Goal: Task Accomplishment & Management: Manage account settings

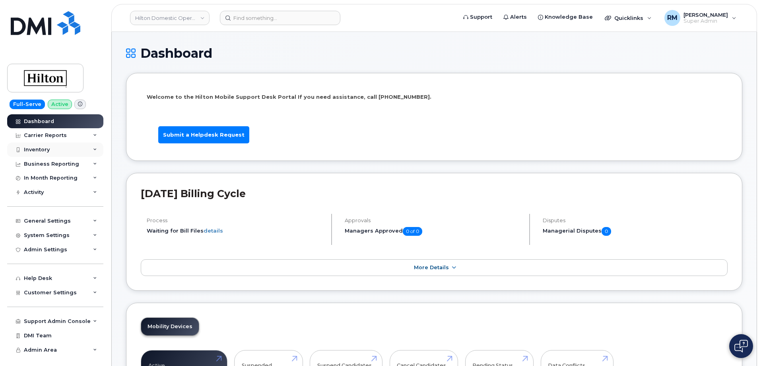
click at [40, 152] on div "Inventory" at bounding box center [37, 149] width 26 height 6
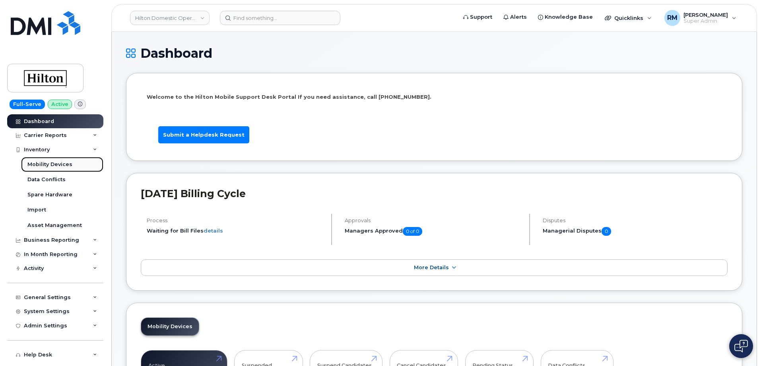
click at [48, 165] on div "Mobility Devices" at bounding box center [49, 164] width 45 height 7
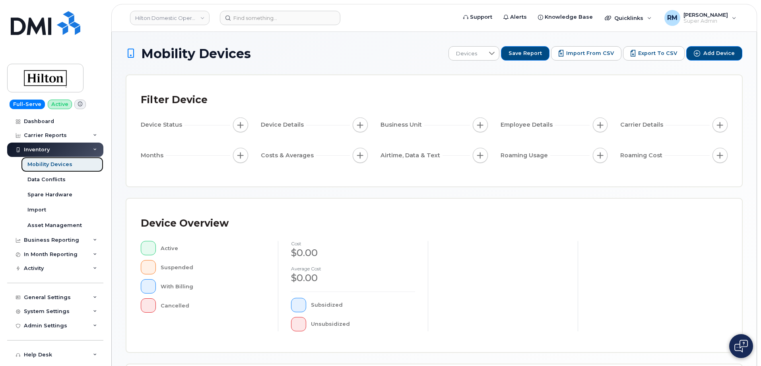
scroll to position [184, 0]
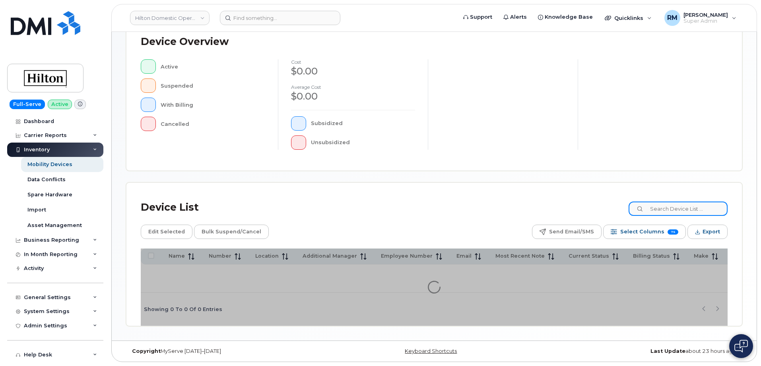
click at [668, 208] on input at bounding box center [678, 208] width 99 height 14
paste input "DCAWH"
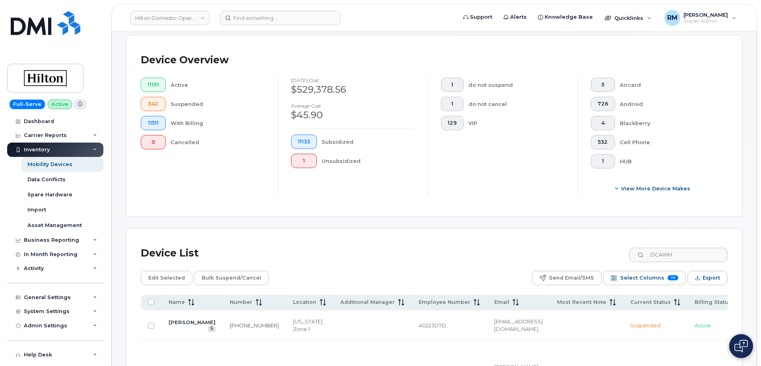
click at [172, 187] on div "11191 Active 342 Suspended 11511 With Billing 0 Cancelled" at bounding box center [203, 137] width 150 height 118
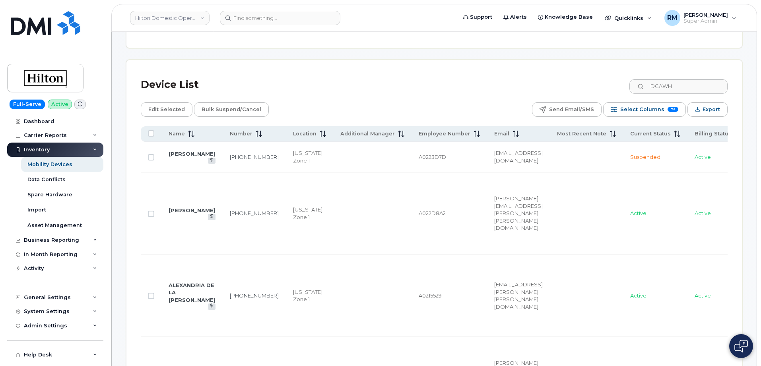
scroll to position [398, 0]
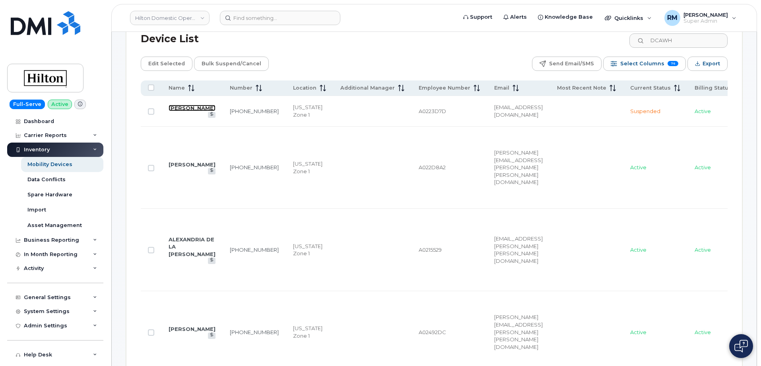
click at [189, 105] on link "STEPHANE HAINAUT" at bounding box center [192, 108] width 47 height 6
click at [147, 190] on td at bounding box center [151, 167] width 21 height 82
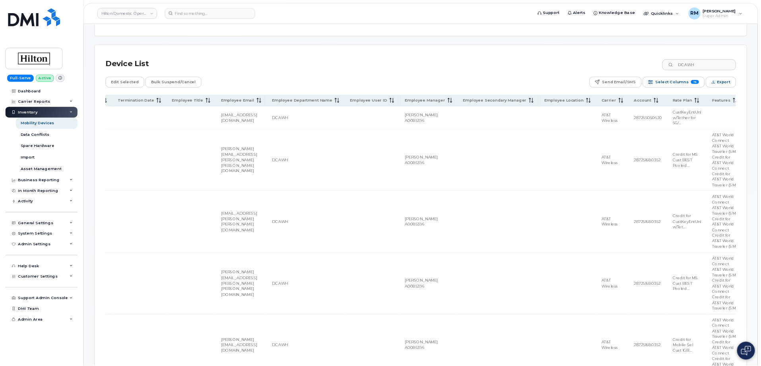
scroll to position [0, 1617]
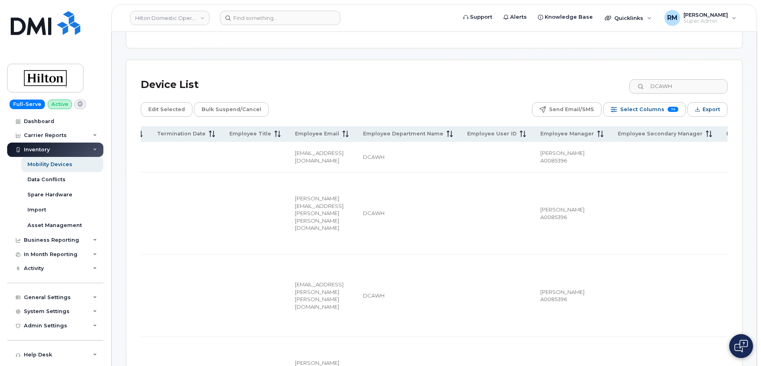
click at [352, 74] on div "Device List DCAWH" at bounding box center [434, 84] width 587 height 21
click at [665, 79] on input "DCAWH" at bounding box center [678, 86] width 99 height 14
paste input "POSHI"
type input "POSHI"
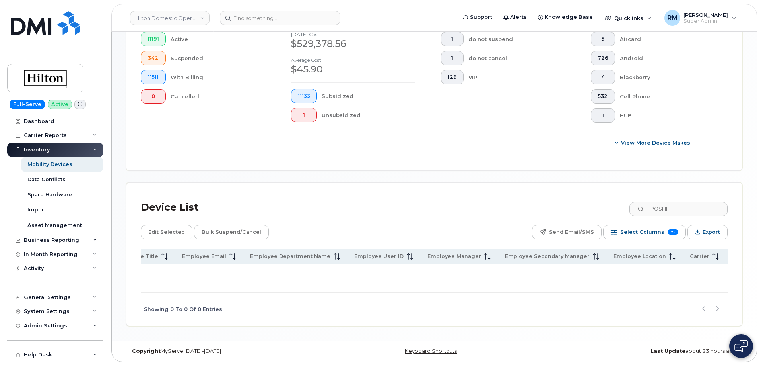
scroll to position [225, 0]
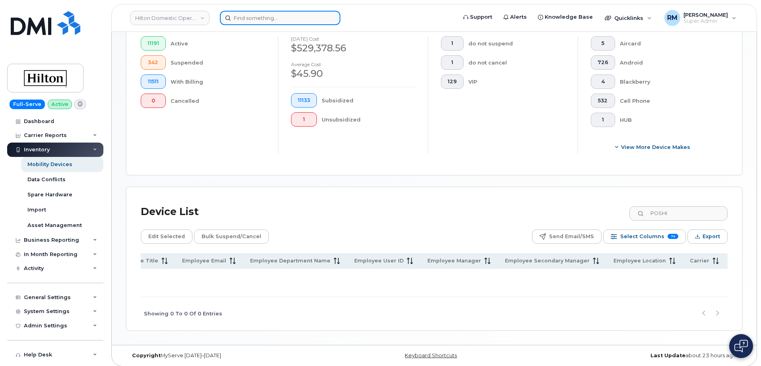
click at [261, 17] on input at bounding box center [280, 18] width 121 height 14
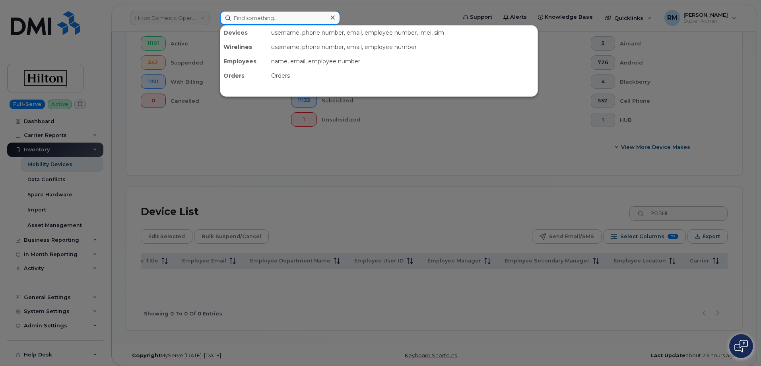
paste input "Jhon Mogollon"
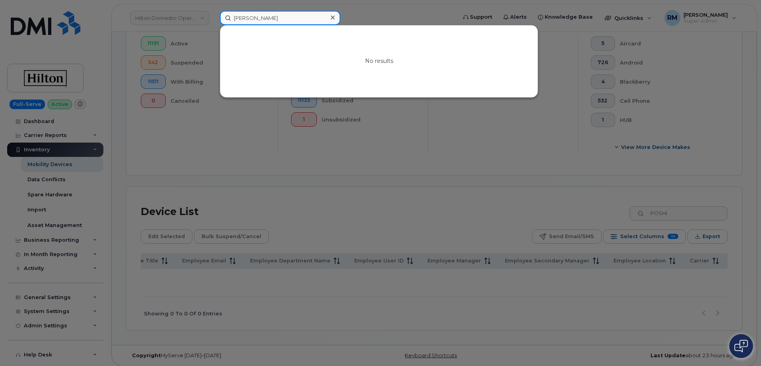
drag, startPoint x: 228, startPoint y: 21, endPoint x: 173, endPoint y: 23, distance: 54.9
click at [214, 23] on div "Jhon Mogollon No results" at bounding box center [336, 18] width 244 height 14
paste input "ason Ballack"
type input "Jason Ballack"
click at [334, 161] on div at bounding box center [380, 183] width 761 height 366
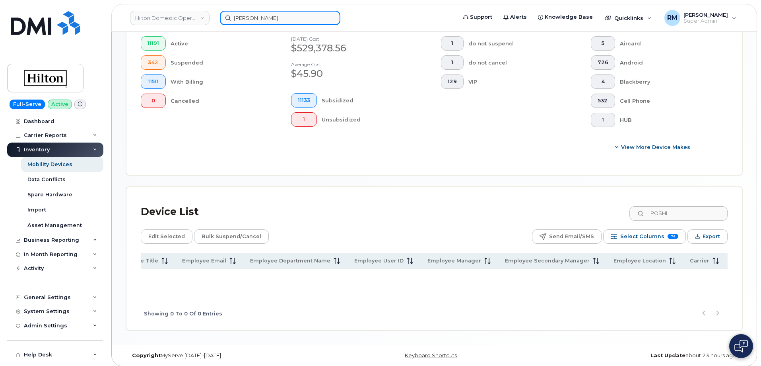
click at [277, 19] on input "Jason Ballack" at bounding box center [280, 18] width 121 height 14
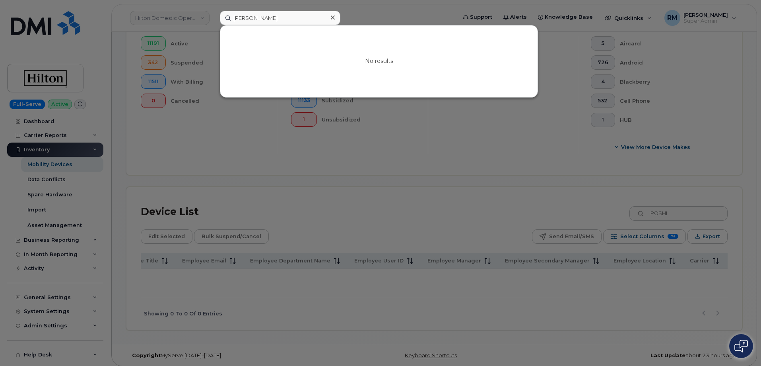
click at [249, 194] on div at bounding box center [380, 183] width 761 height 366
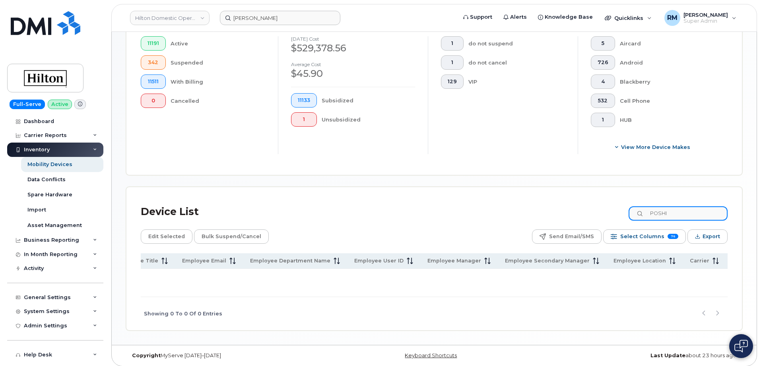
click at [665, 207] on input "POSHI" at bounding box center [678, 213] width 99 height 14
paste input "ATLAH"
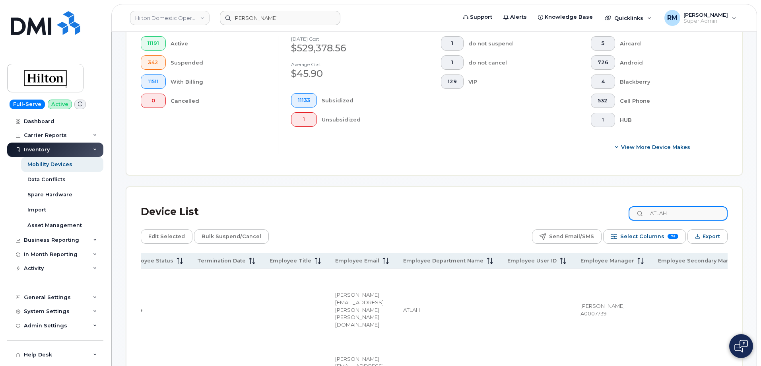
click at [668, 206] on input "ATLAH" at bounding box center [678, 213] width 99 height 14
paste input "WA"
type input "ATLWA"
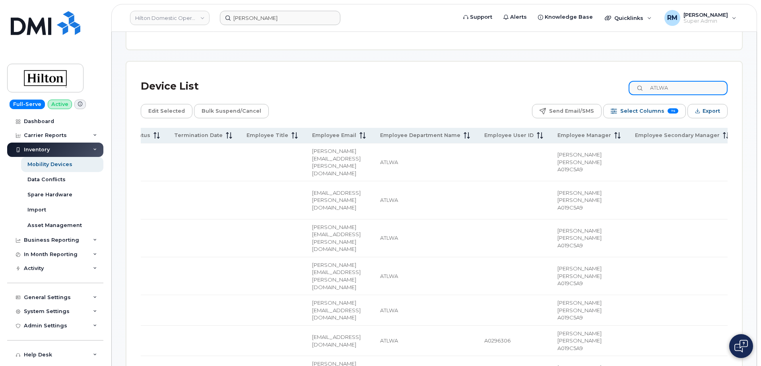
scroll to position [191, 0]
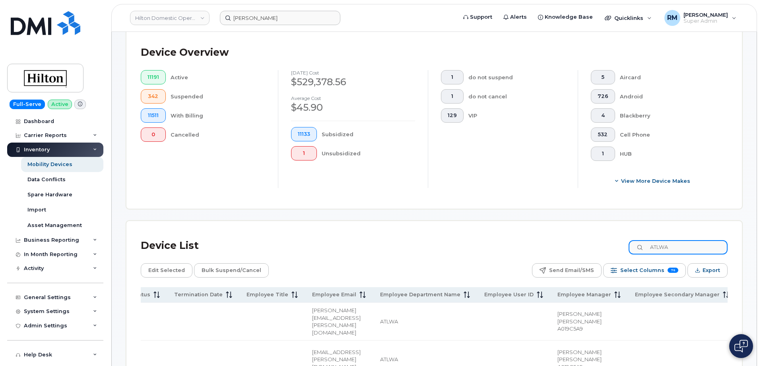
click at [667, 241] on input "ATLWA" at bounding box center [678, 247] width 99 height 14
drag, startPoint x: 667, startPoint y: 241, endPoint x: 665, endPoint y: 236, distance: 5.0
click at [669, 241] on input "ATLWA" at bounding box center [678, 247] width 99 height 14
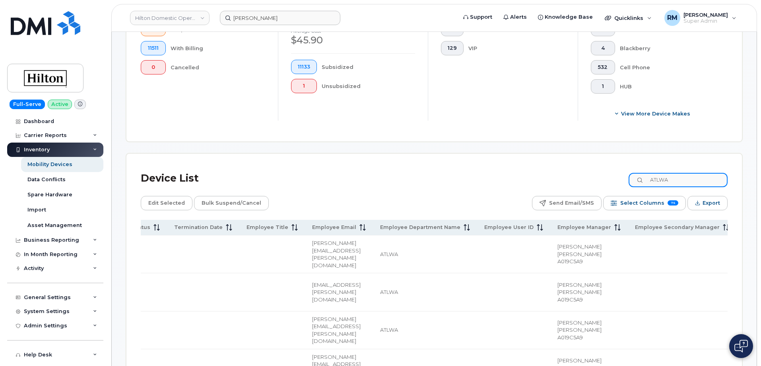
scroll to position [430, 0]
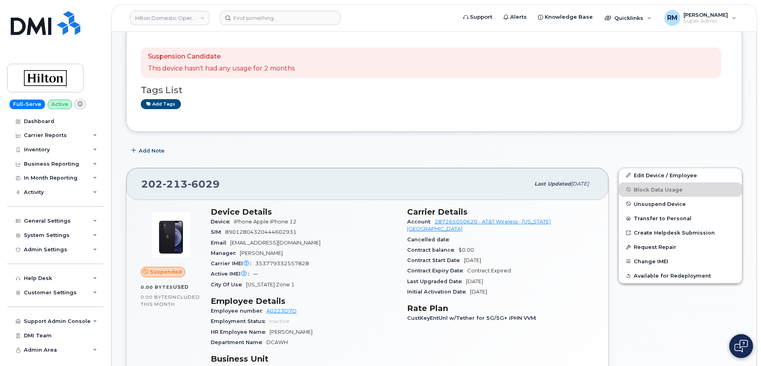
scroll to position [159, 0]
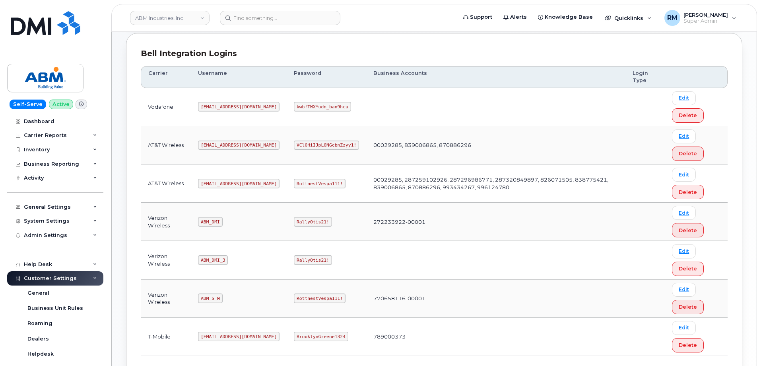
scroll to position [119, 0]
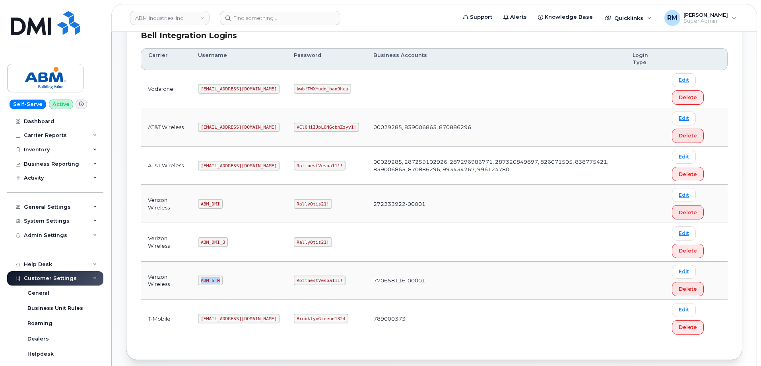
drag, startPoint x: 202, startPoint y: 279, endPoint x: 237, endPoint y: 283, distance: 35.6
click at [237, 283] on td "ABM_S_M" at bounding box center [239, 280] width 96 height 38
copy code "ABM_S_M"
click at [294, 278] on code "RottnestVespa111!" at bounding box center [320, 280] width 52 height 10
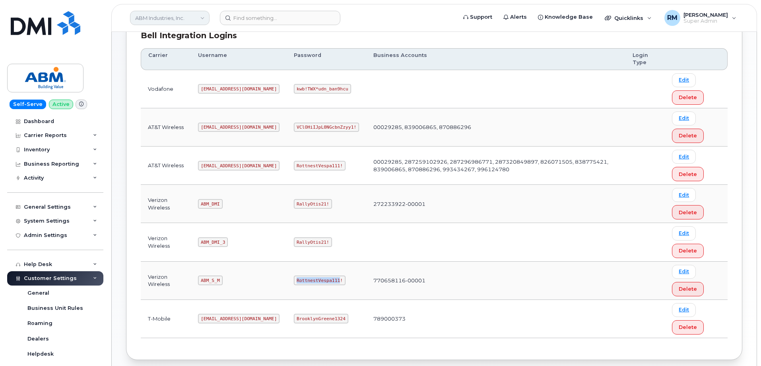
copy code "RottnestVespa111"
drag, startPoint x: 201, startPoint y: 165, endPoint x: 241, endPoint y: 163, distance: 40.2
click at [241, 163] on td "abm@dminc.com" at bounding box center [239, 165] width 96 height 38
copy code "abm@dminc.com"
click at [294, 166] on code "RottnestVespa111!" at bounding box center [320, 166] width 52 height 10
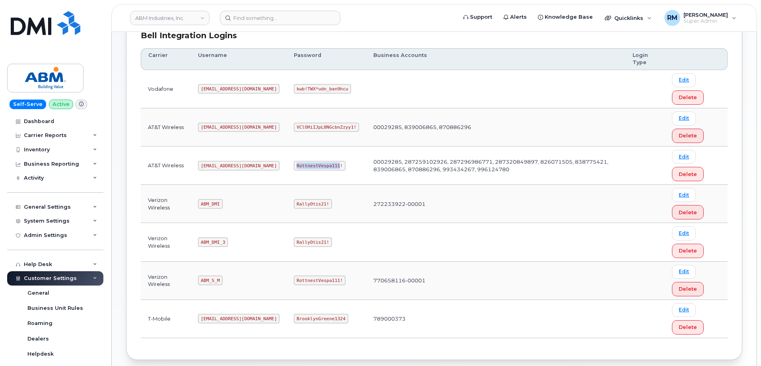
click at [294, 166] on code "RottnestVespa111!" at bounding box center [320, 166] width 52 height 10
copy code "RottnestVespa111"
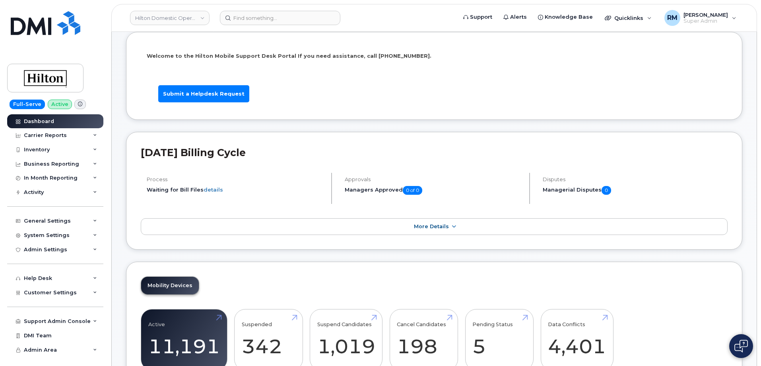
scroll to position [119, 0]
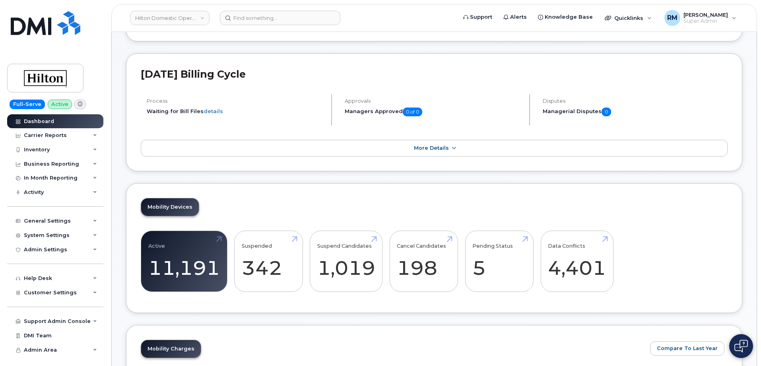
click at [137, 123] on div "[DATE] Billing Cycle Process Waiting for Bill Files details Approvals Managers …" at bounding box center [434, 112] width 617 height 118
click at [43, 149] on div "Inventory" at bounding box center [37, 149] width 26 height 6
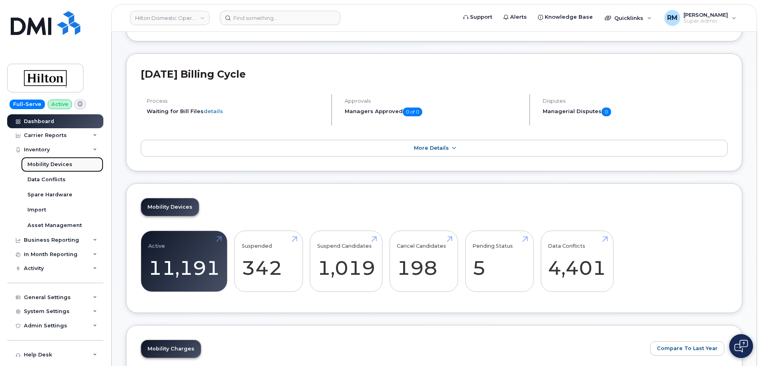
click at [47, 168] on link "Mobility Devices" at bounding box center [62, 164] width 82 height 15
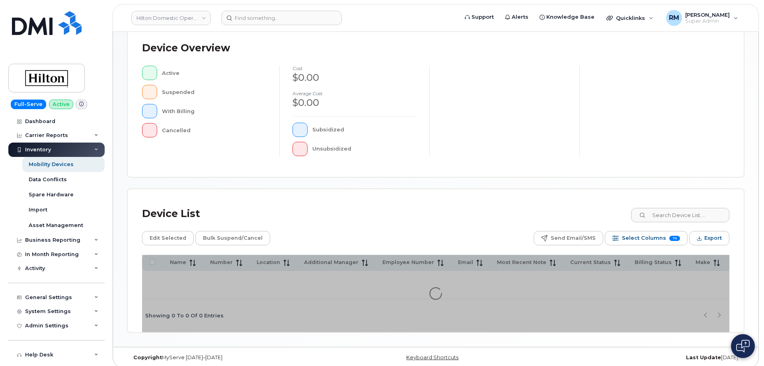
scroll to position [184, 0]
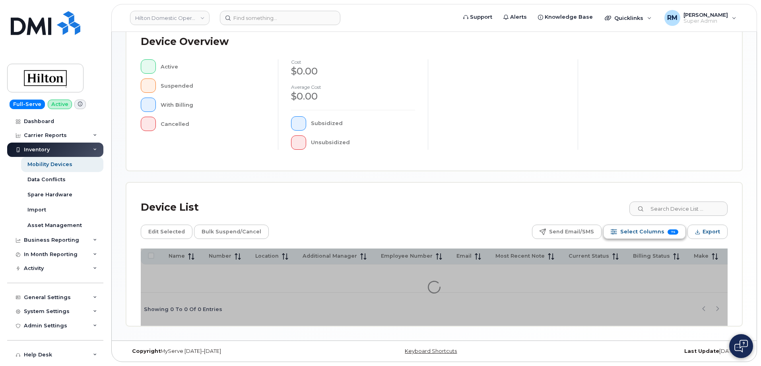
click at [646, 229] on span "Select Columns" at bounding box center [643, 232] width 44 height 12
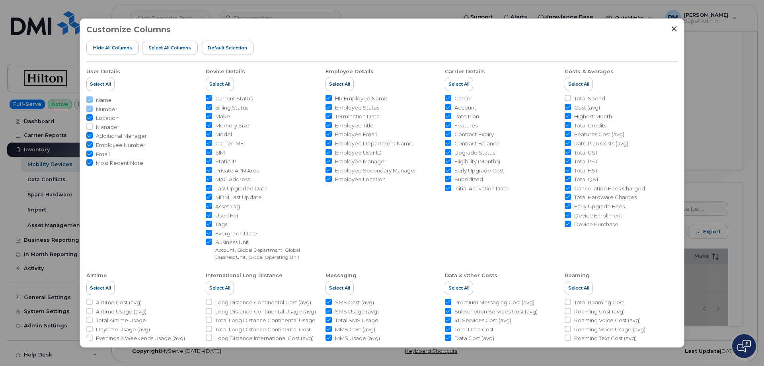
click at [89, 136] on input "Additional Manager" at bounding box center [89, 135] width 6 height 6
checkbox input "false"
click at [90, 154] on input "Email" at bounding box center [89, 153] width 6 height 6
checkbox input "false"
click at [89, 161] on input "Most Recent Note" at bounding box center [89, 162] width 6 height 6
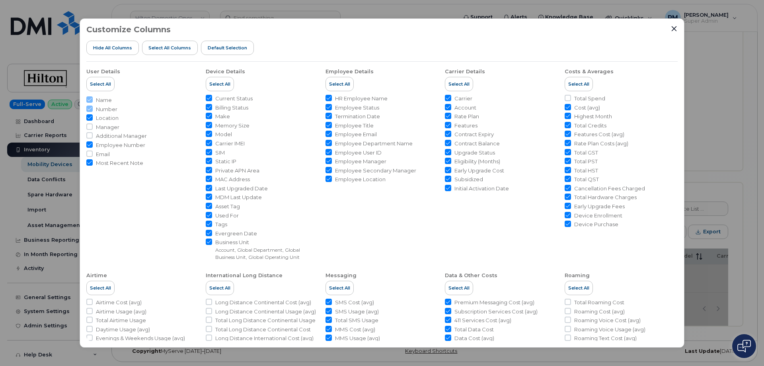
checkbox input "false"
click at [220, 84] on span "Select All" at bounding box center [219, 84] width 21 height 6
click at [325, 169] on input "Employee Secondary Manager" at bounding box center [328, 170] width 6 height 6
checkbox input "false"
click at [327, 161] on input "Employee Manager" at bounding box center [328, 161] width 6 height 6
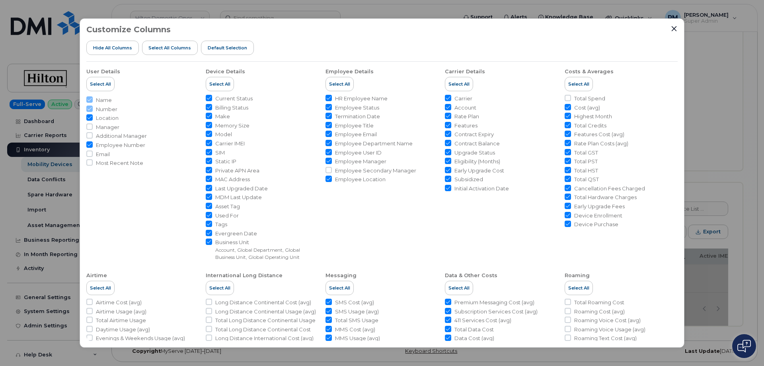
checkbox input "false"
click at [327, 149] on input "Employee User ID" at bounding box center [328, 152] width 6 height 6
checkbox input "false"
click at [328, 139] on ul "HR Employee Name Employee Status Termination Date Employee Title Employee Email…" at bounding box center [381, 139] width 113 height 88
click at [327, 133] on input "Employee Email" at bounding box center [328, 133] width 6 height 6
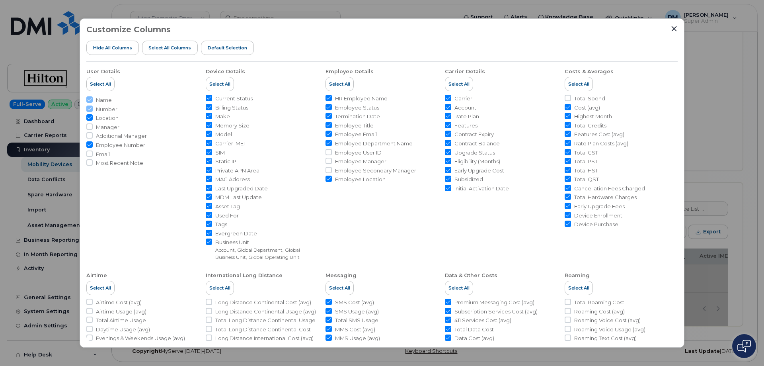
checkbox input "false"
click at [327, 138] on ul "HR Employee Name Employee Status Termination Date Employee Title Employee Email…" at bounding box center [381, 139] width 113 height 88
drag, startPoint x: 328, startPoint y: 142, endPoint x: 292, endPoint y: 151, distance: 37.1
click at [292, 151] on ul "User Details Select All Name Number Location Manager Additional Manager Employe…" at bounding box center [381, 242] width 591 height 361
click at [327, 123] on input "Employee Title" at bounding box center [328, 125] width 6 height 6
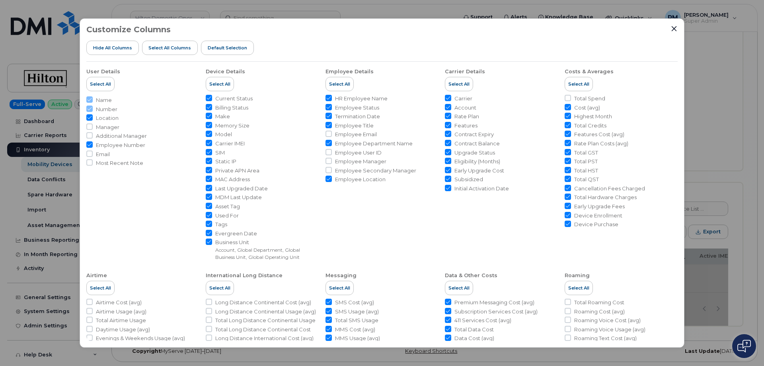
checkbox input "false"
click at [209, 163] on input "Static IP" at bounding box center [209, 161] width 6 height 6
checkbox input "false"
click at [209, 169] on input "Private APN Area" at bounding box center [209, 170] width 6 height 6
checkbox input "false"
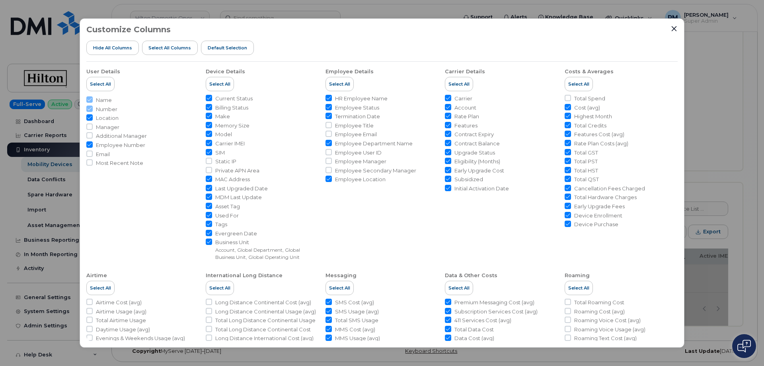
click at [208, 177] on input "MAC Address" at bounding box center [209, 178] width 6 height 6
checkbox input "false"
click at [209, 195] on input "MDM Last Update" at bounding box center [209, 196] width 6 height 6
checkbox input "false"
click at [209, 204] on input "Asset Tag" at bounding box center [209, 205] width 6 height 6
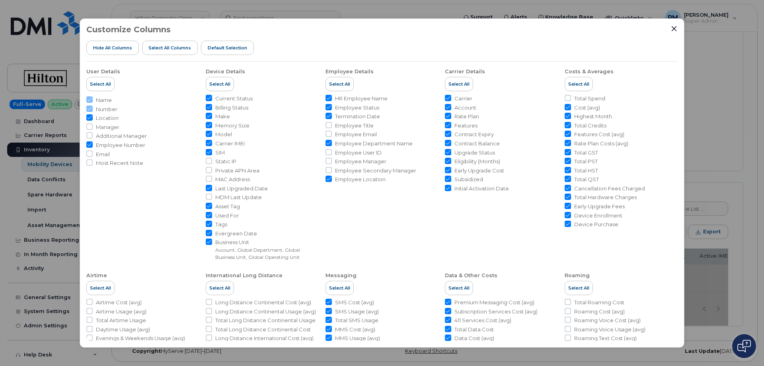
checkbox input "false"
click at [209, 212] on input "Used For" at bounding box center [209, 215] width 6 height 6
checkbox input "false"
click at [208, 221] on input "Tags" at bounding box center [209, 223] width 6 height 6
checkbox input "false"
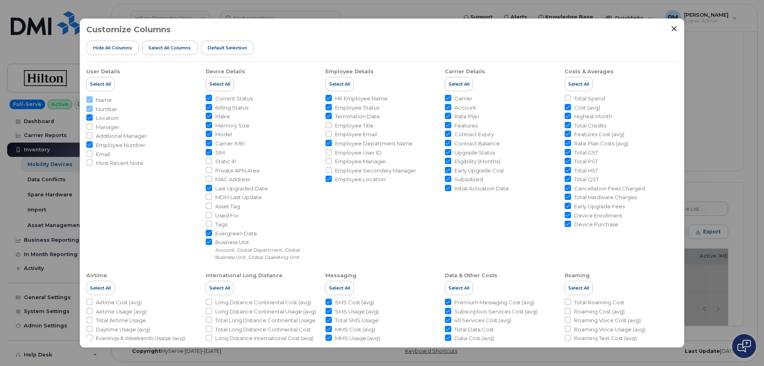
click at [206, 231] on input "Evergreen Date" at bounding box center [209, 233] width 6 height 6
checkbox input "false"
click at [446, 178] on input "Subsidized" at bounding box center [448, 178] width 6 height 6
checkbox input "false"
click at [446, 188] on input "Initial Activation Date" at bounding box center [448, 188] width 6 height 6
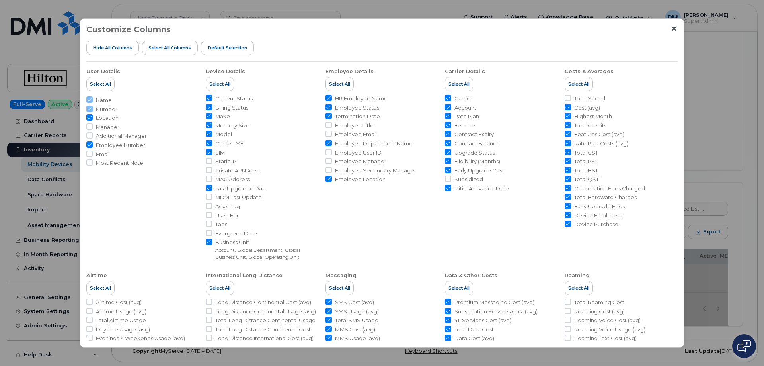
checkbox input "false"
click at [567, 97] on input "Total Spend" at bounding box center [567, 98] width 6 height 6
checkbox input "true"
click at [566, 116] on input "Highest Month" at bounding box center [567, 116] width 6 height 6
checkbox input "false"
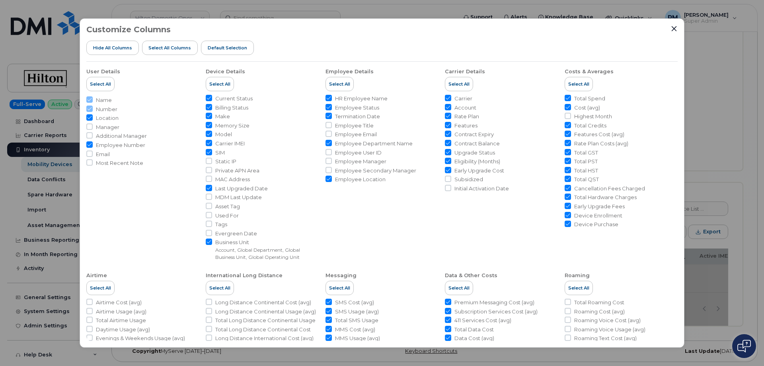
click at [566, 124] on input "Total Credits" at bounding box center [567, 125] width 6 height 6
checkbox input "false"
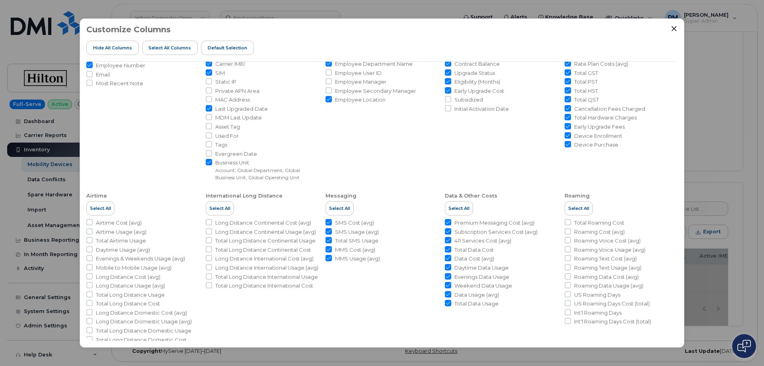
scroll to position [92, 0]
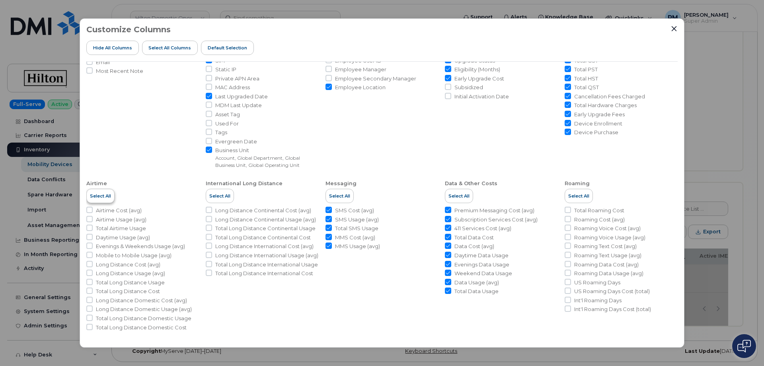
click at [99, 198] on span "Select All" at bounding box center [100, 196] width 21 height 6
checkbox input "true"
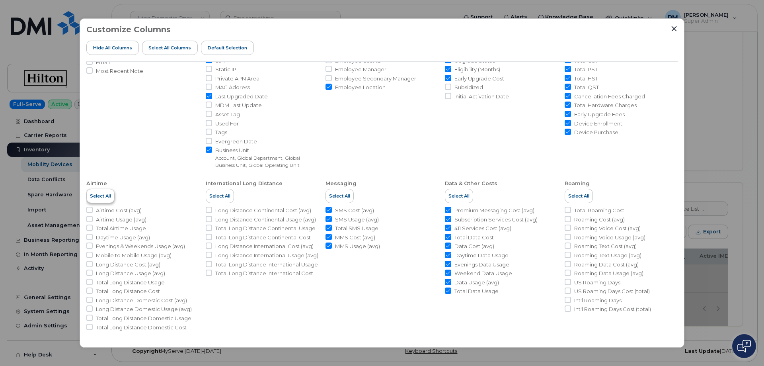
checkbox input "true"
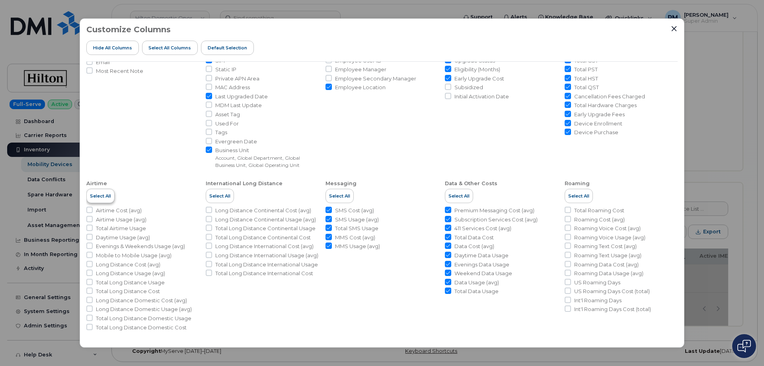
checkbox input "true"
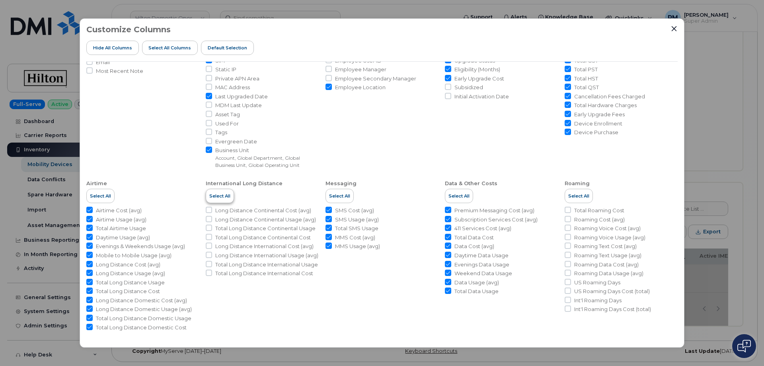
click at [222, 196] on span "Select All" at bounding box center [219, 196] width 21 height 6
checkbox input "true"
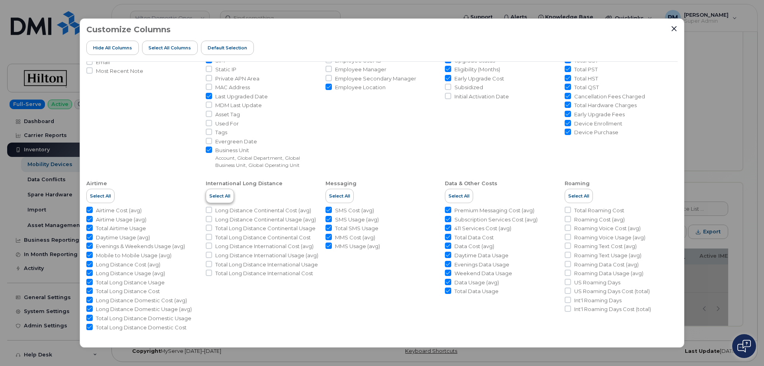
checkbox input "true"
click at [572, 196] on span "Select All" at bounding box center [578, 196] width 21 height 6
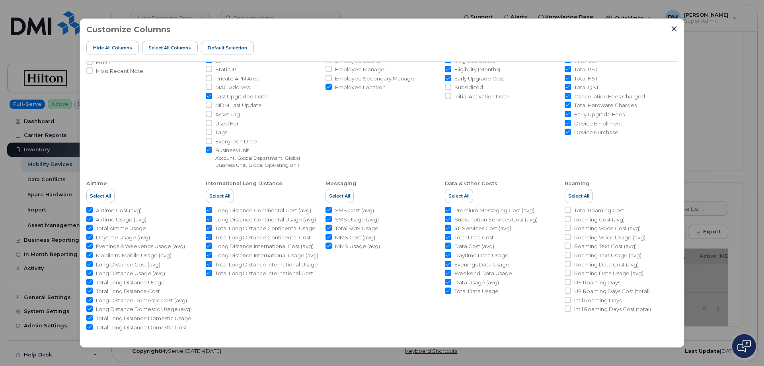
checkbox input "true"
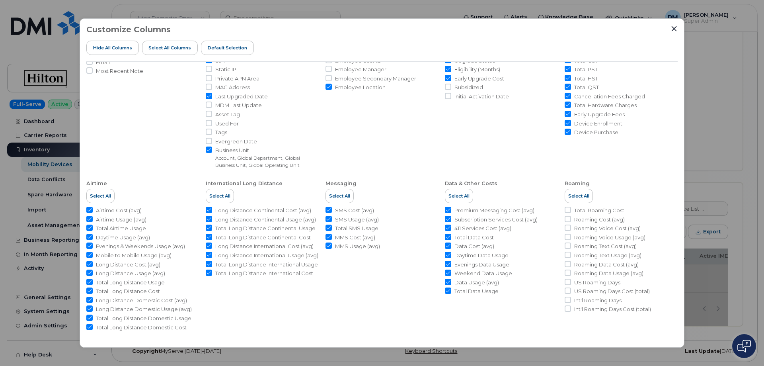
checkbox input "true"
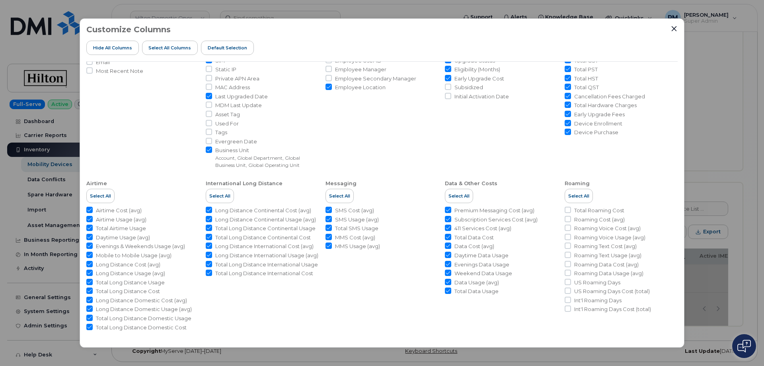
checkbox input "true"
click at [675, 29] on icon "Close" at bounding box center [674, 28] width 6 height 6
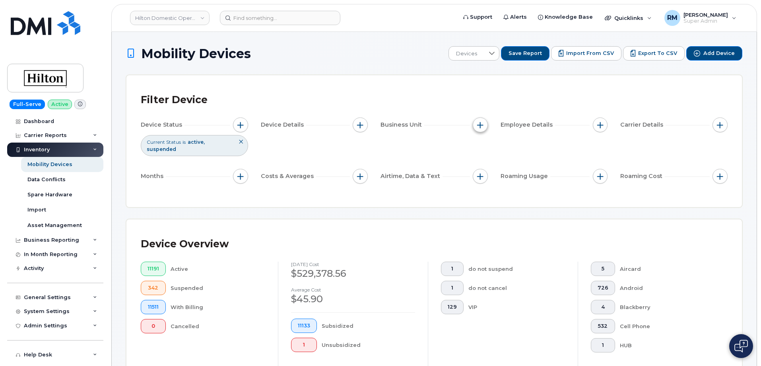
click at [484, 123] on button "button" at bounding box center [480, 124] width 15 height 15
click at [484, 175] on input "Global Department" at bounding box center [482, 174] width 6 height 6
checkbox input "true"
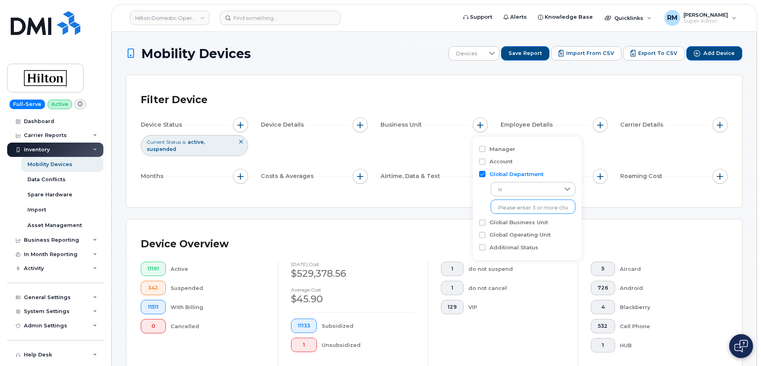
click at [523, 208] on input "text" at bounding box center [533, 207] width 70 height 7
type input "18733"
click at [515, 221] on li "- 18733" at bounding box center [529, 224] width 77 height 15
click at [483, 223] on input "Global Business Unit" at bounding box center [482, 222] width 6 height 6
checkbox input "true"
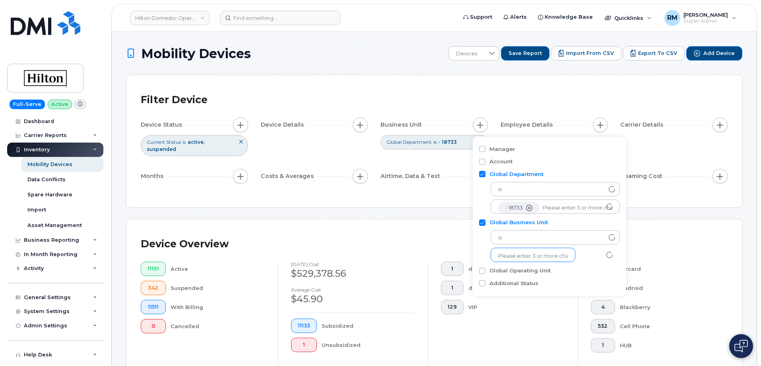
click at [517, 253] on input "text" at bounding box center [533, 255] width 70 height 7
type input "11155"
click at [514, 269] on li "- 11155" at bounding box center [529, 272] width 77 height 15
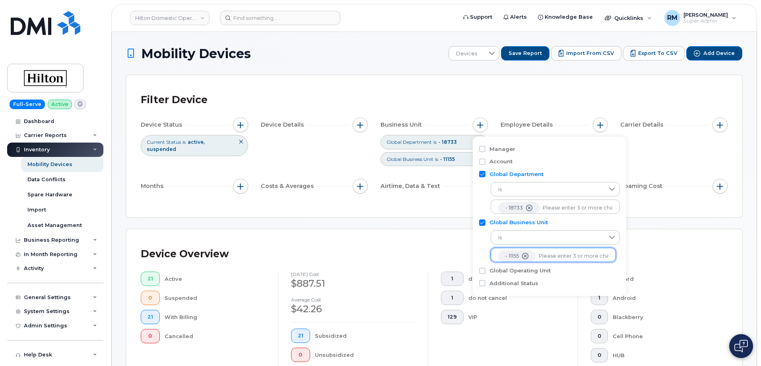
click at [302, 214] on div "Filter Device Device Status Current Status is active suspended Device Details B…" at bounding box center [434, 146] width 616 height 142
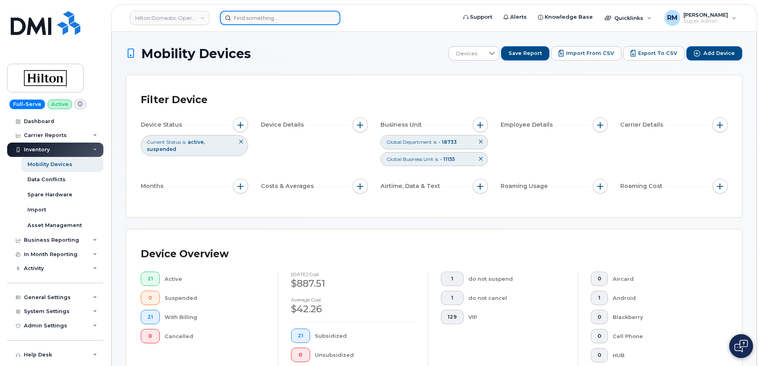
click at [268, 11] on input at bounding box center [280, 18] width 121 height 14
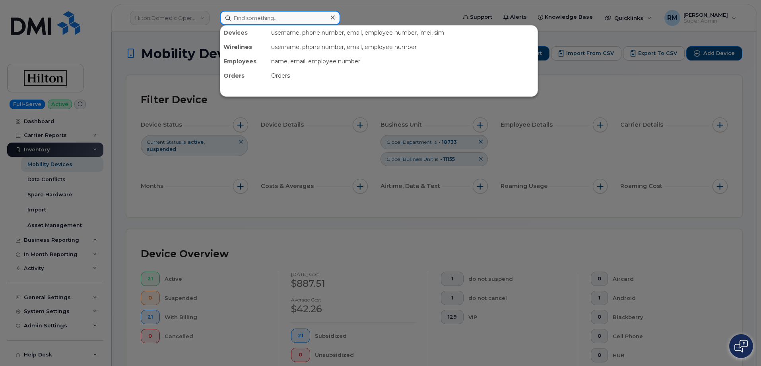
paste input "407-201-0644"
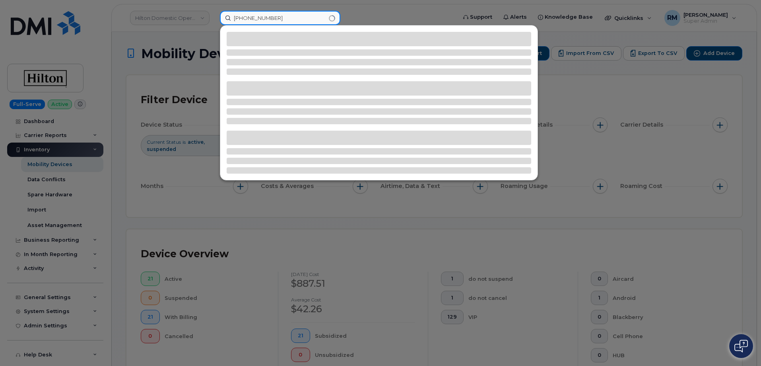
type input "407-201-0644"
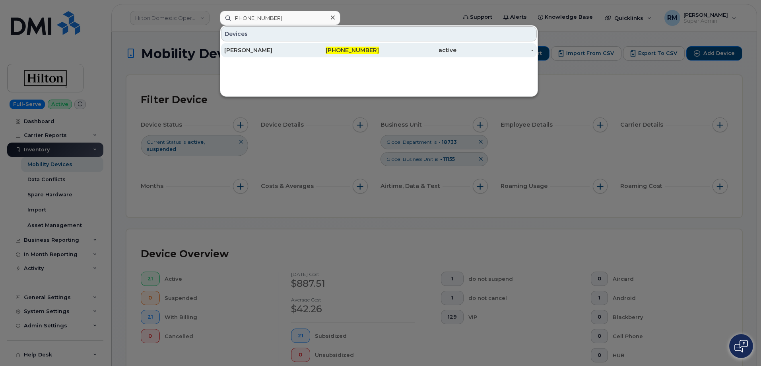
click at [288, 49] on div "Ted Thurmond" at bounding box center [263, 50] width 78 height 8
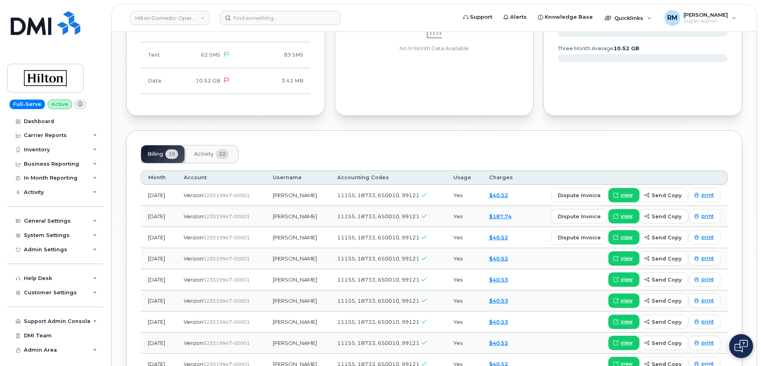
scroll to position [557, 0]
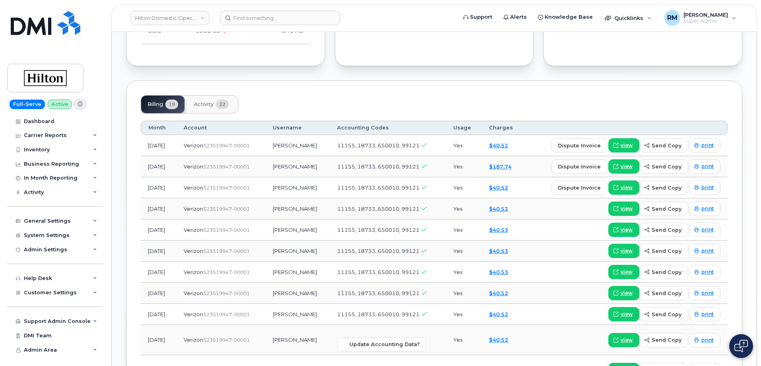
click at [648, 68] on div "Tags List Add tags Add Note [PHONE_NUMBER] Last updated [DATE] Active Send Mess…" at bounding box center [434, 79] width 617 height 1120
click at [625, 163] on span "view" at bounding box center [627, 166] width 12 height 7
click at [54, 147] on div "Inventory" at bounding box center [55, 149] width 96 height 14
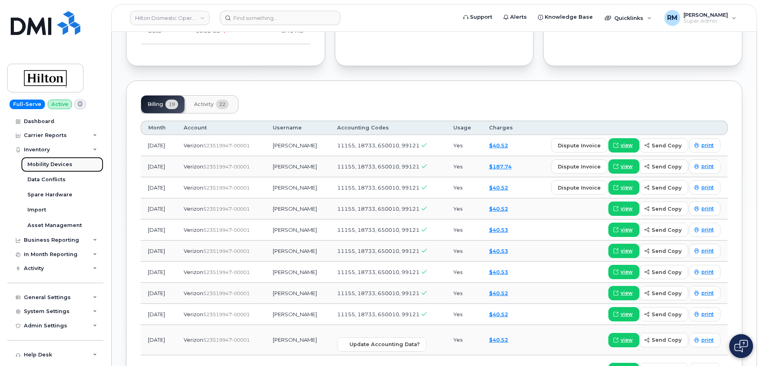
click at [49, 165] on div "Mobility Devices" at bounding box center [49, 164] width 45 height 7
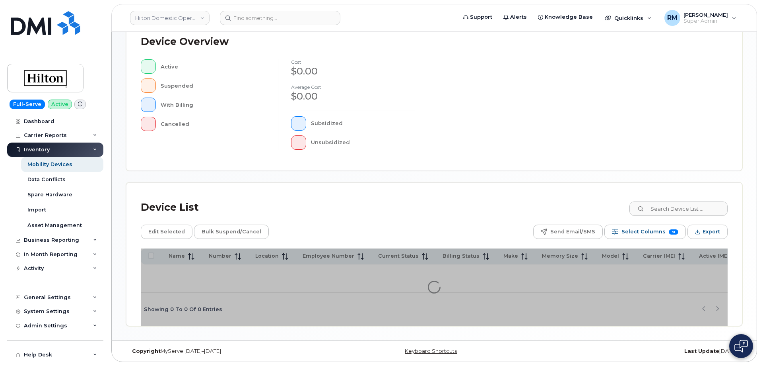
scroll to position [198, 0]
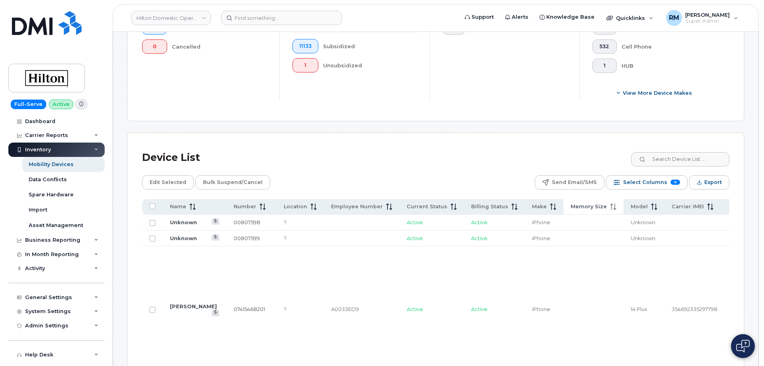
scroll to position [317, 0]
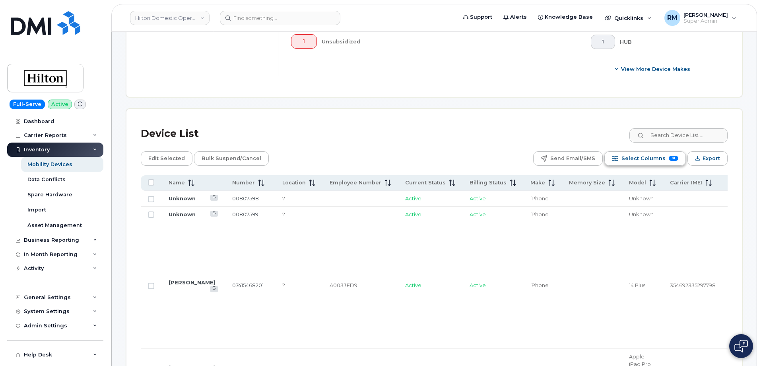
click at [640, 152] on span "Select Columns" at bounding box center [644, 158] width 44 height 12
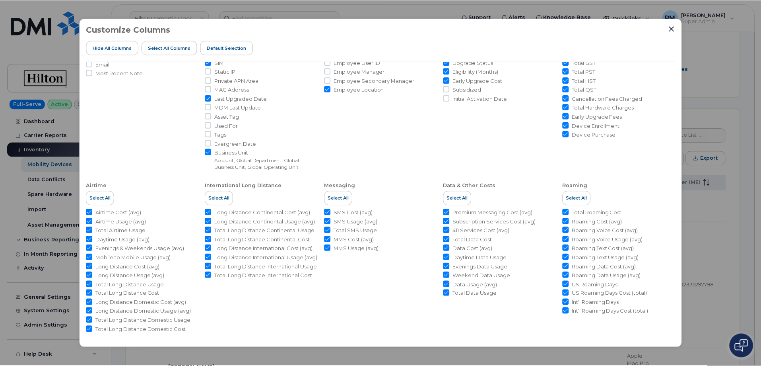
scroll to position [92, 0]
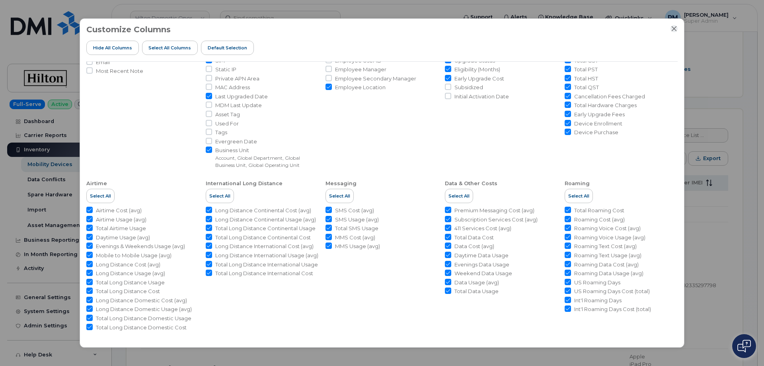
click at [673, 29] on icon "Close" at bounding box center [673, 28] width 5 height 5
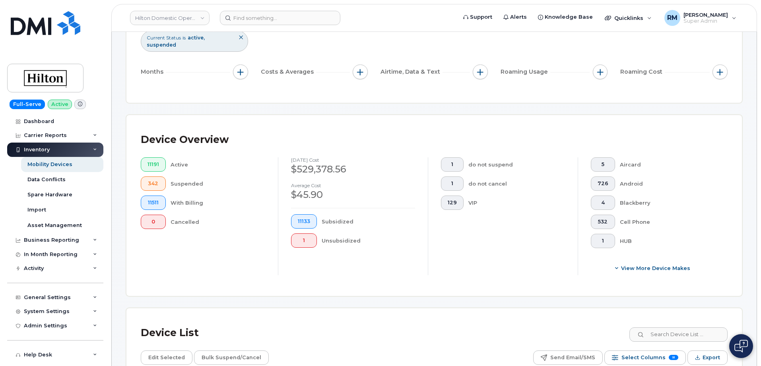
scroll to position [0, 0]
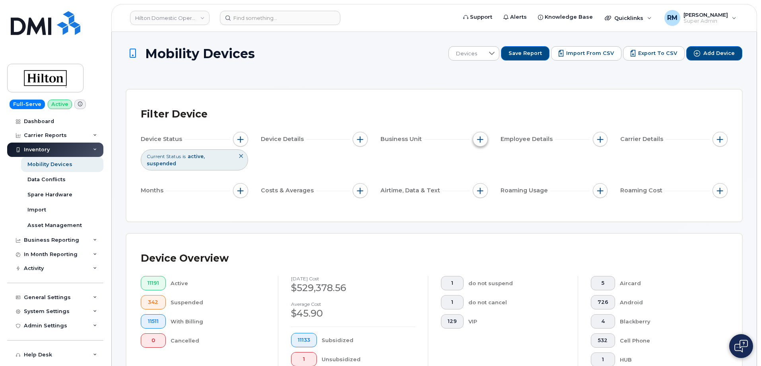
click at [479, 140] on span "button" at bounding box center [480, 139] width 6 height 6
click at [481, 187] on input "Global Department" at bounding box center [482, 188] width 6 height 6
checkbox input "true"
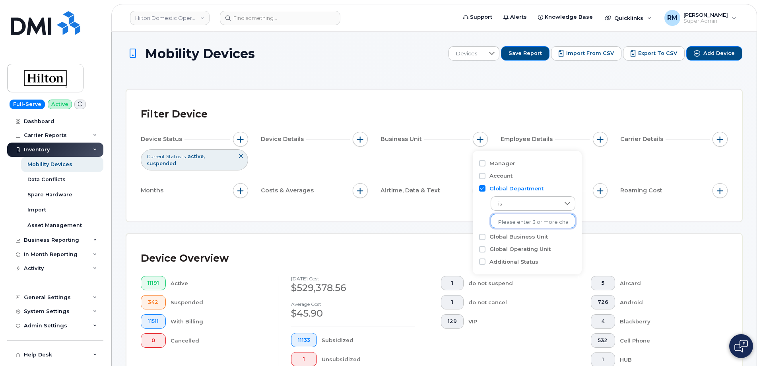
click at [519, 219] on input "text" at bounding box center [533, 221] width 70 height 7
type input "18733"
click at [509, 237] on li "- 18733" at bounding box center [529, 238] width 77 height 15
click at [481, 237] on input "Global Business Unit" at bounding box center [482, 236] width 6 height 6
checkbox input "true"
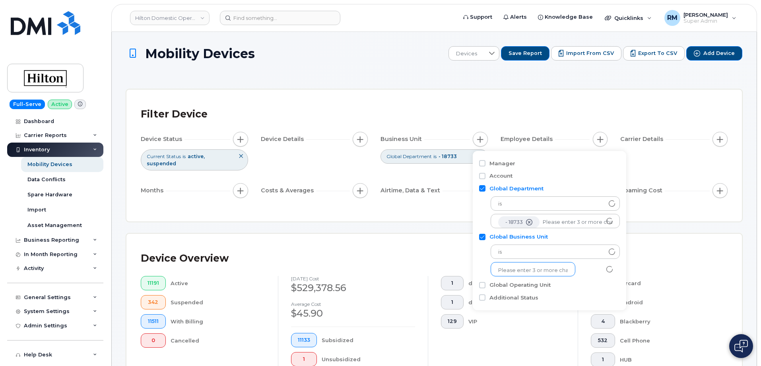
click at [519, 268] on input "text" at bounding box center [533, 270] width 70 height 7
type input "11155"
click at [519, 285] on li "- 11155" at bounding box center [529, 286] width 77 height 15
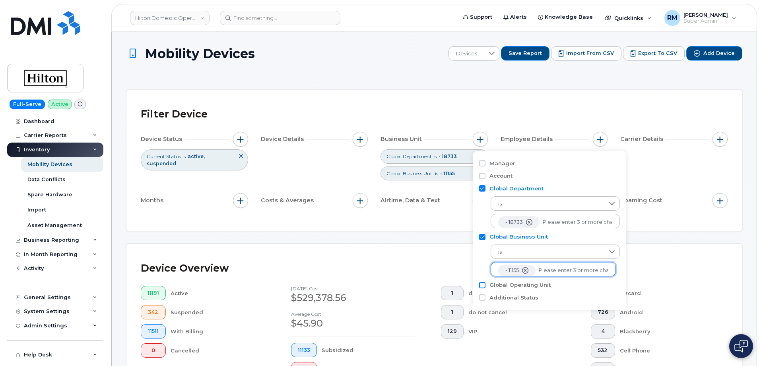
click at [480, 286] on input "Global Operating Unit" at bounding box center [482, 285] width 6 height 6
checkbox input "true"
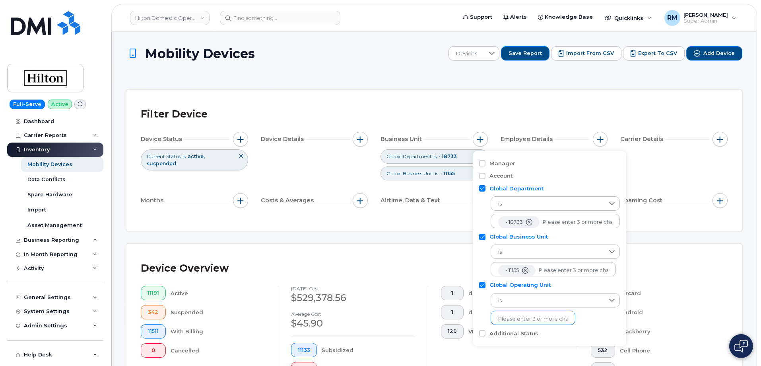
click at [512, 318] on input "text" at bounding box center [533, 318] width 70 height 7
type input "99121"
click at [511, 334] on label "Additional Status" at bounding box center [514, 333] width 49 height 8
click at [486, 334] on input "Additional Status" at bounding box center [482, 333] width 6 height 6
checkbox input "true"
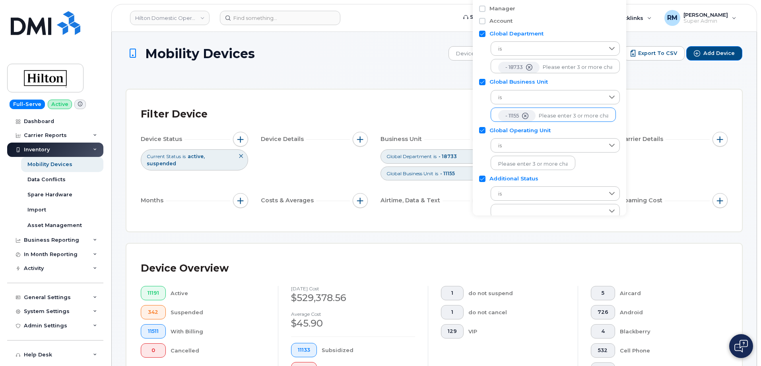
scroll to position [12, 0]
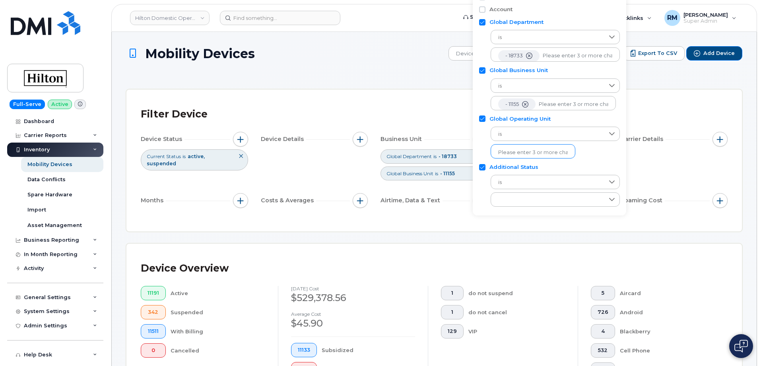
click at [509, 152] on input "text" at bounding box center [533, 152] width 70 height 7
type input "99121"
click at [512, 165] on li "- 99121" at bounding box center [529, 168] width 77 height 15
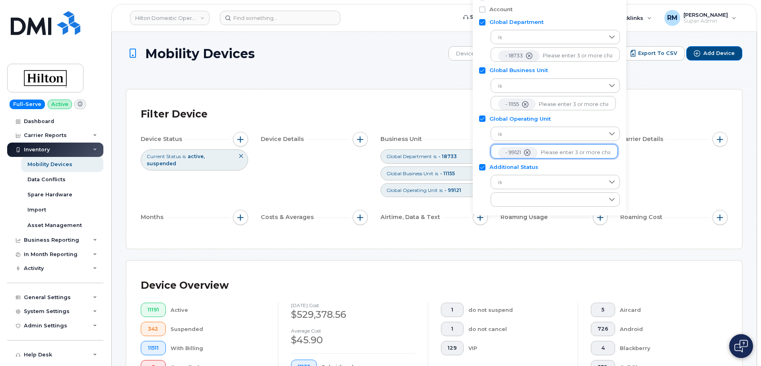
click at [479, 167] on input "Additional Status" at bounding box center [482, 167] width 6 height 6
checkbox input "false"
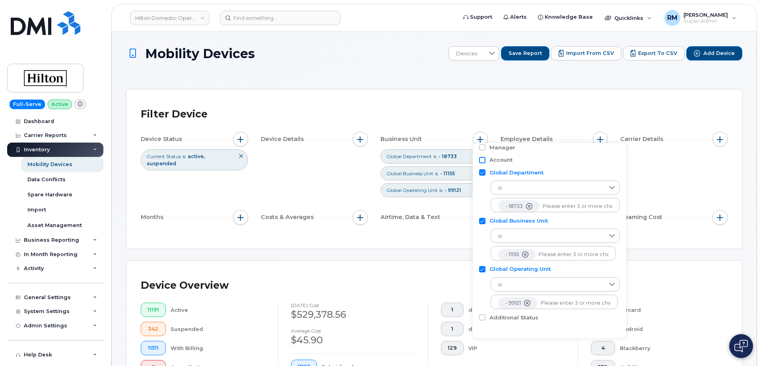
scroll to position [0, 0]
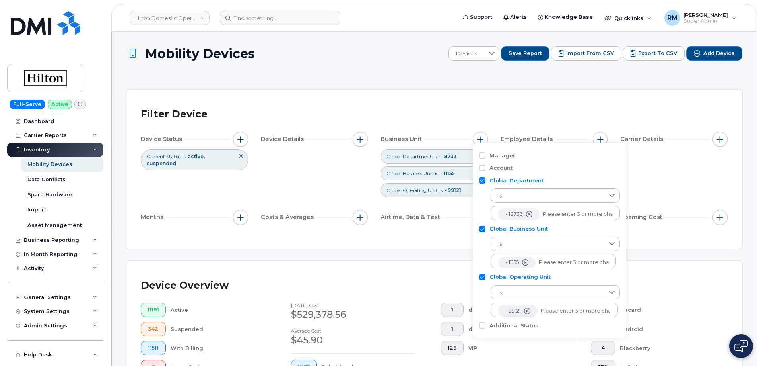
click at [491, 105] on div "Filter Device" at bounding box center [434, 114] width 587 height 21
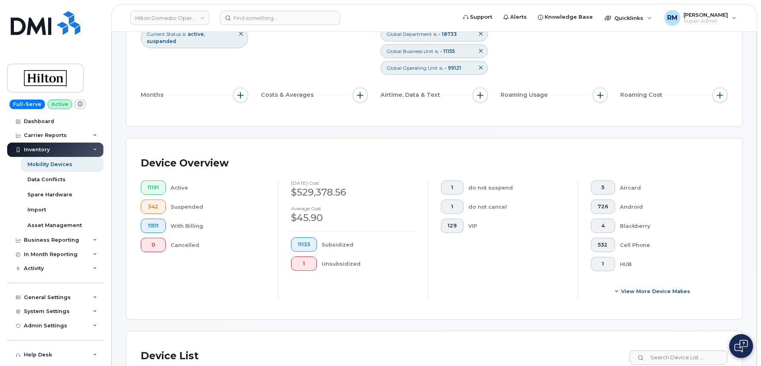
scroll to position [119, 0]
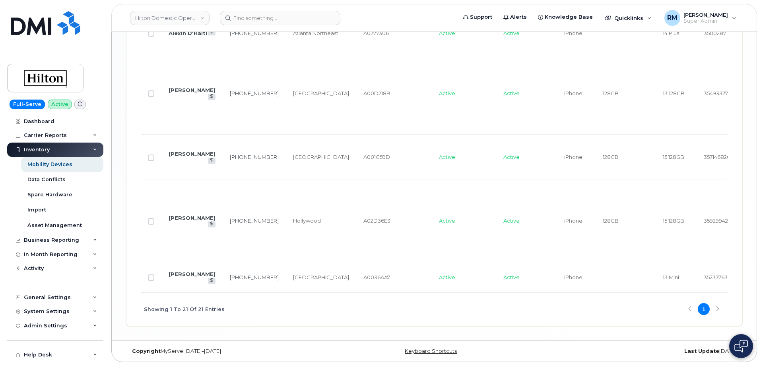
scroll to position [1564, 0]
click at [296, 312] on div "Showing 1 To 21 Of 21 Entries 1" at bounding box center [434, 308] width 587 height 33
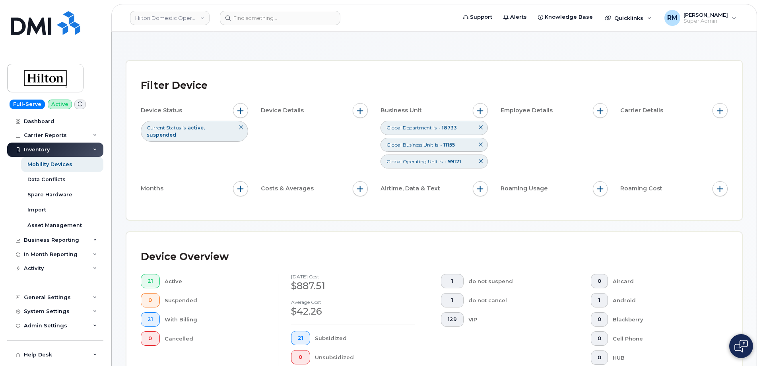
scroll to position [0, 0]
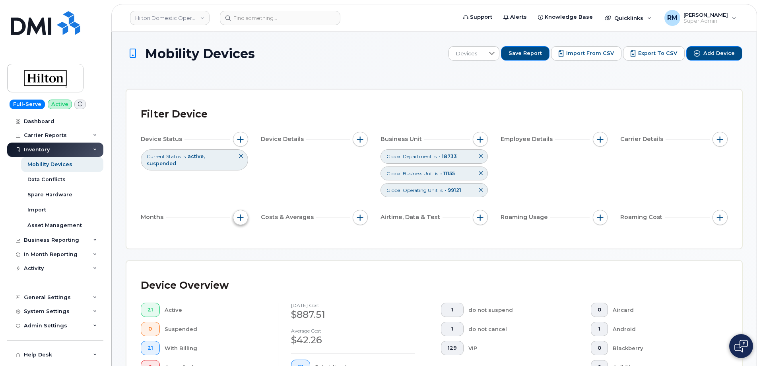
click at [238, 216] on span "button" at bounding box center [240, 217] width 6 height 6
click at [242, 242] on input "Billing Cycle" at bounding box center [242, 241] width 6 height 6
checkbox input "true"
click at [268, 274] on span at bounding box center [260, 274] width 17 height 14
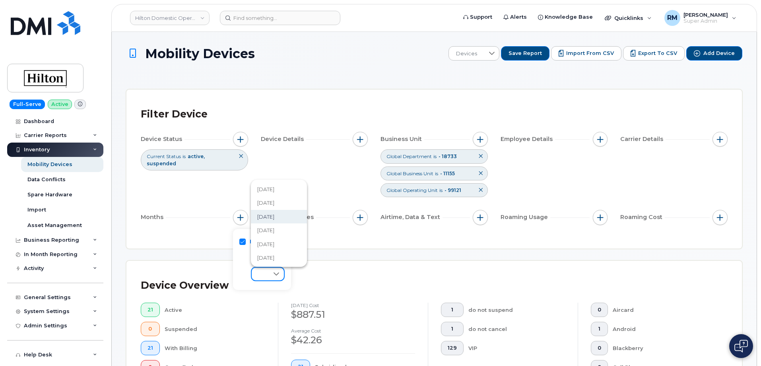
click at [269, 216] on span "May 2025" at bounding box center [265, 217] width 17 height 8
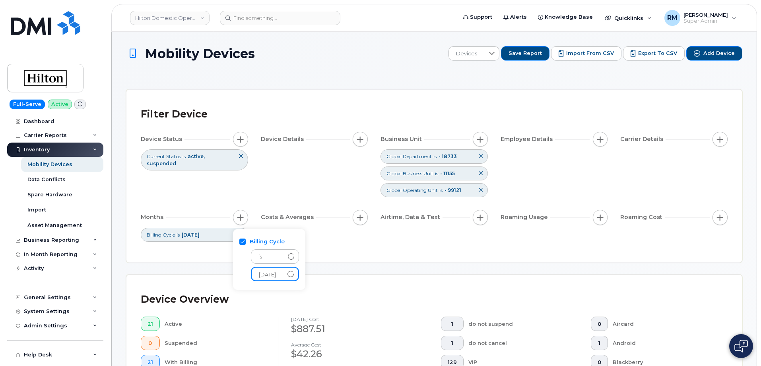
click at [365, 243] on div "Filter Device Device Status Current Status is active suspended Device Details B…" at bounding box center [434, 176] width 587 height 144
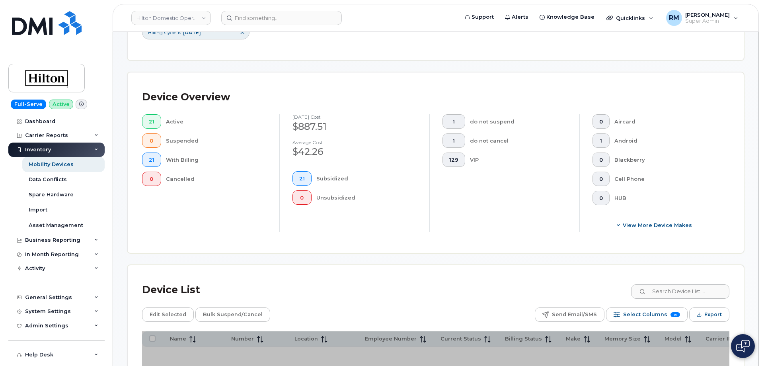
scroll to position [358, 0]
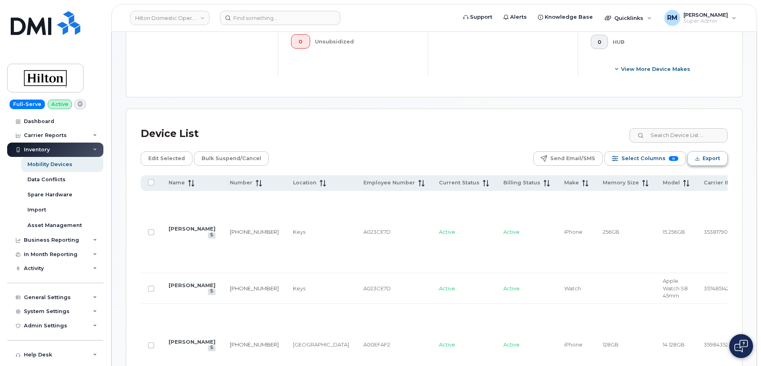
click at [704, 158] on span "Export" at bounding box center [712, 158] width 18 height 12
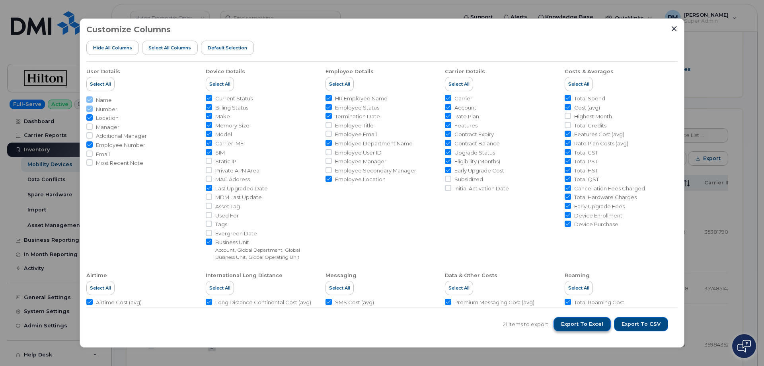
click at [580, 323] on span "Export to Excel" at bounding box center [582, 323] width 42 height 7
click at [711, 255] on div "Customize Columns Hide All Columns Select all Columns Default Selection User De…" at bounding box center [382, 183] width 764 height 366
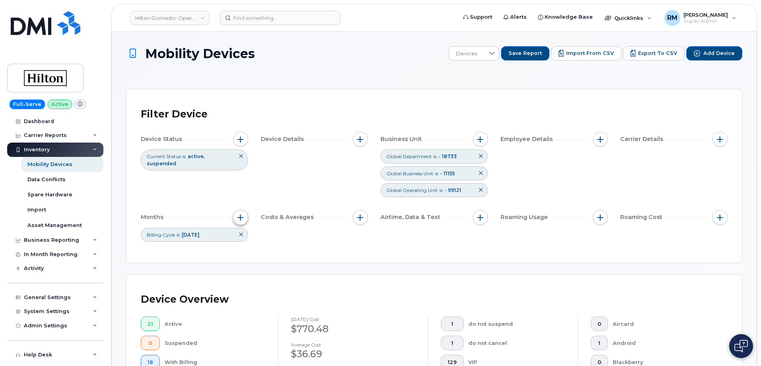
click at [240, 217] on span "button" at bounding box center [240, 217] width 6 height 6
click at [283, 276] on span "May 2025" at bounding box center [267, 274] width 31 height 14
click at [274, 240] on span "June 2025" at bounding box center [265, 241] width 17 height 8
click at [360, 242] on div "Filter Device Device Status Current Status is active suspended Device Details B…" at bounding box center [434, 176] width 587 height 144
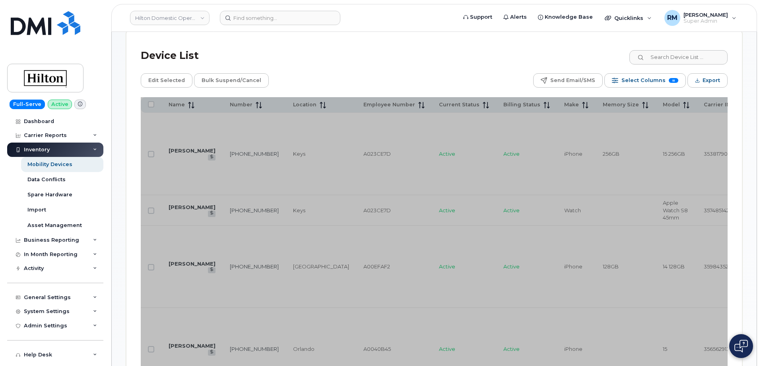
scroll to position [438, 0]
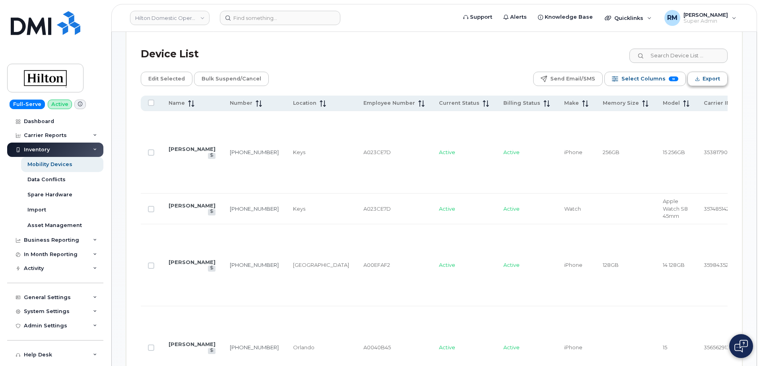
click at [709, 76] on span "Export" at bounding box center [712, 79] width 18 height 12
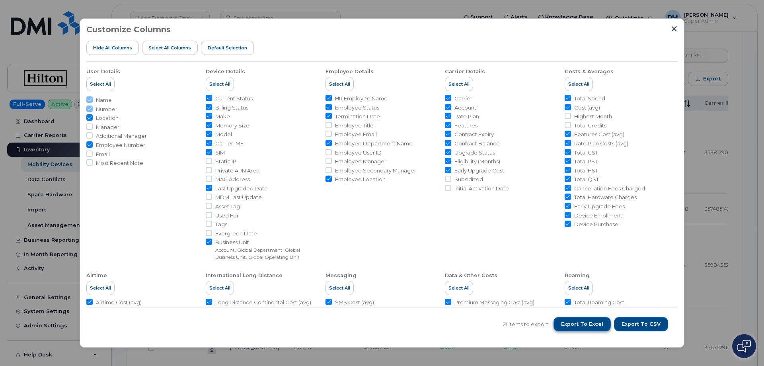
click at [601, 325] on span "Export to Excel" at bounding box center [582, 323] width 42 height 7
click at [675, 27] on icon "Close" at bounding box center [674, 28] width 6 height 6
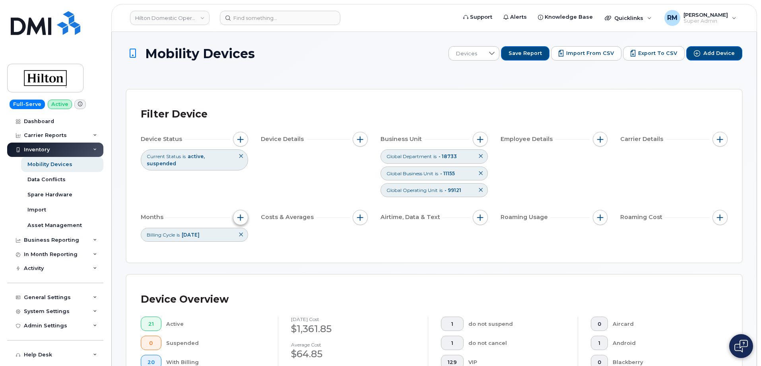
click at [239, 216] on span "button" at bounding box center [240, 217] width 6 height 6
click at [277, 272] on span "June 2025" at bounding box center [267, 274] width 31 height 14
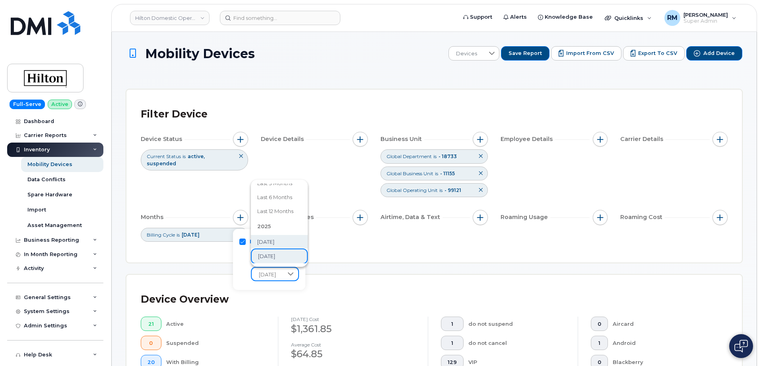
click at [269, 238] on span "[DATE]" at bounding box center [265, 242] width 17 height 8
click at [385, 241] on div "Filter Device Device Status Current Status is active suspended Device Details B…" at bounding box center [434, 176] width 587 height 144
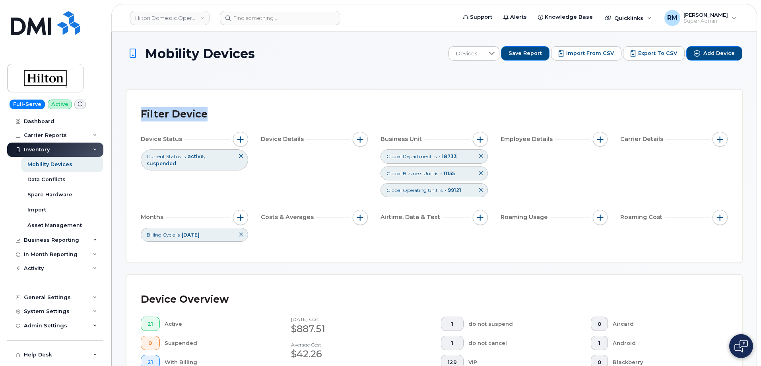
drag, startPoint x: 720, startPoint y: 74, endPoint x: 701, endPoint y: 120, distance: 49.2
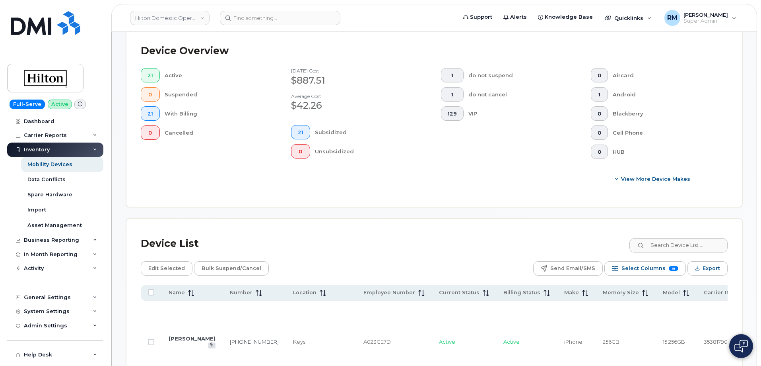
scroll to position [358, 0]
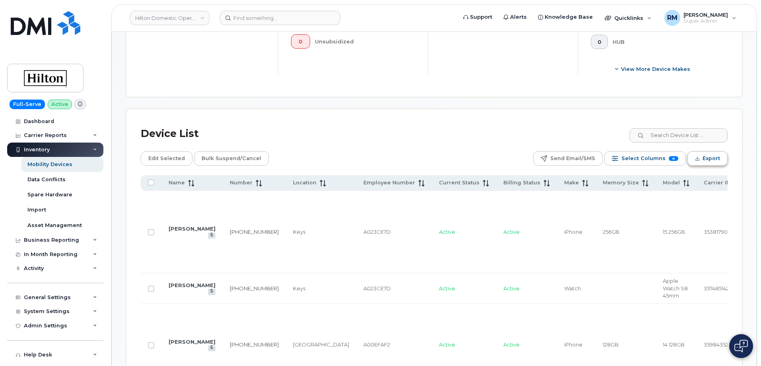
click at [707, 158] on span "Export" at bounding box center [712, 158] width 18 height 12
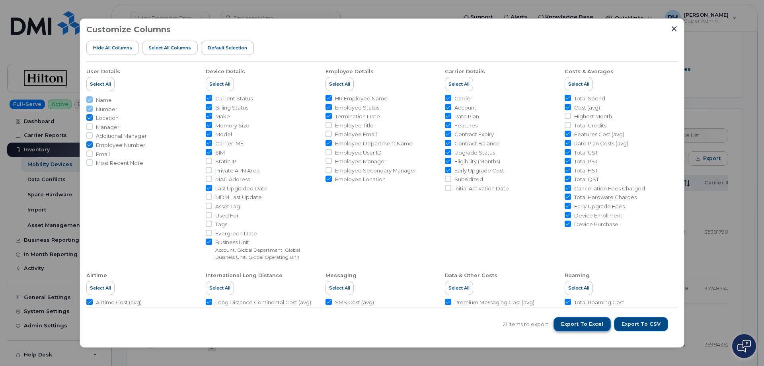
click at [582, 323] on span "Export to Excel" at bounding box center [582, 323] width 42 height 7
click at [671, 27] on icon "Close" at bounding box center [674, 28] width 6 height 6
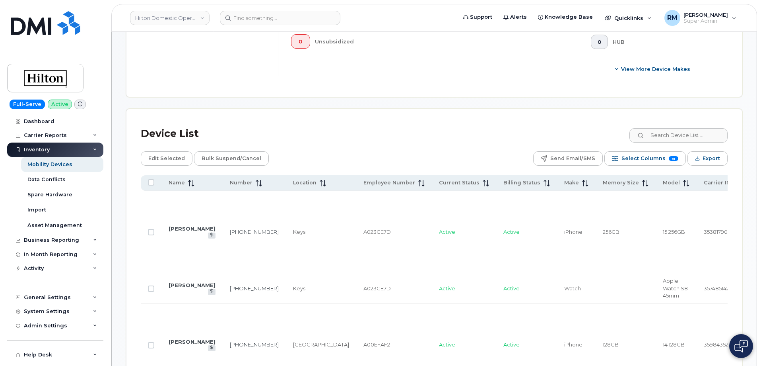
click at [444, 29] on header "Hilton Domestic Operating Company Inc Support Alerts Knowledge Base Quicklinks …" at bounding box center [434, 18] width 646 height 28
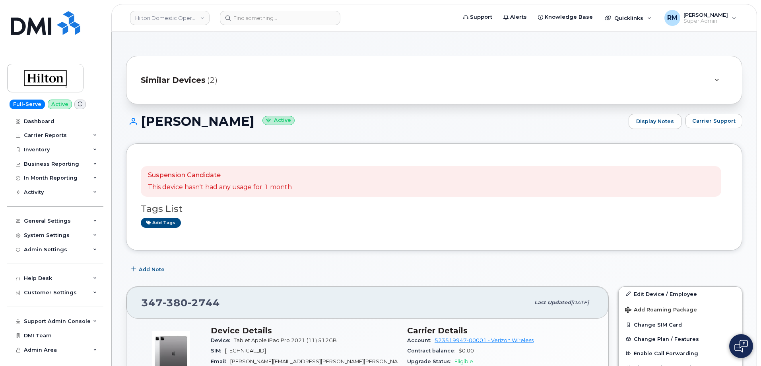
scroll to position [199, 0]
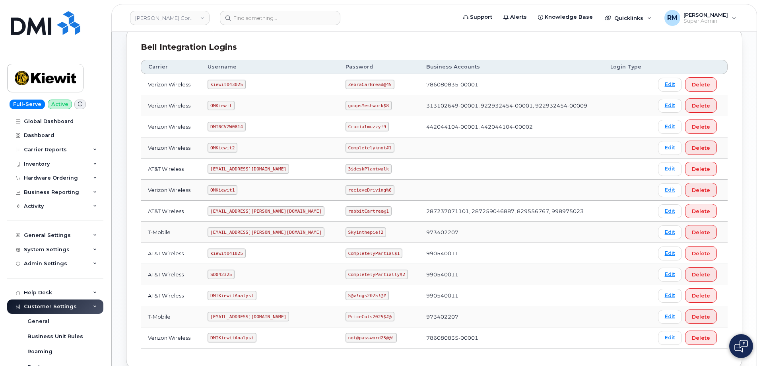
scroll to position [158, 0]
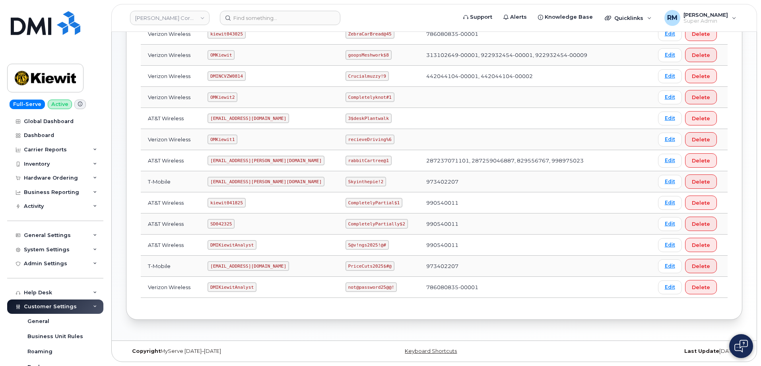
click at [224, 219] on code "SD042325" at bounding box center [221, 224] width 27 height 10
copy code "SD042325"
drag, startPoint x: 324, startPoint y: 223, endPoint x: 383, endPoint y: 223, distance: 58.9
click at [383, 223] on td "CompletelyPartially$2" at bounding box center [379, 223] width 81 height 21
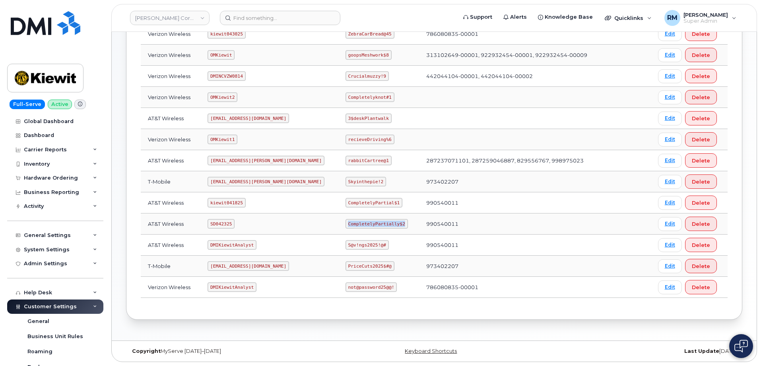
drag, startPoint x: 323, startPoint y: 222, endPoint x: 385, endPoint y: 223, distance: 62.5
click at [385, 223] on td "CompletelyPartially$2" at bounding box center [379, 223] width 81 height 21
copy code "CompletelyPartially$2"
click at [243, 19] on input at bounding box center [280, 18] width 121 height 14
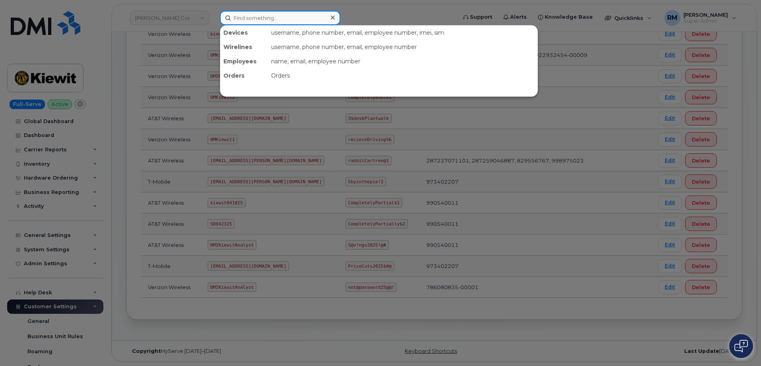
paste input "3435737813"
type input "3435737813"
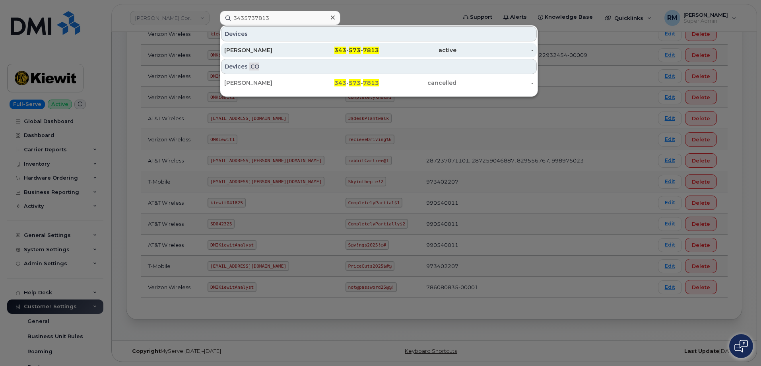
click at [302, 54] on div "Ryan Patriquin" at bounding box center [341, 50] width 78 height 14
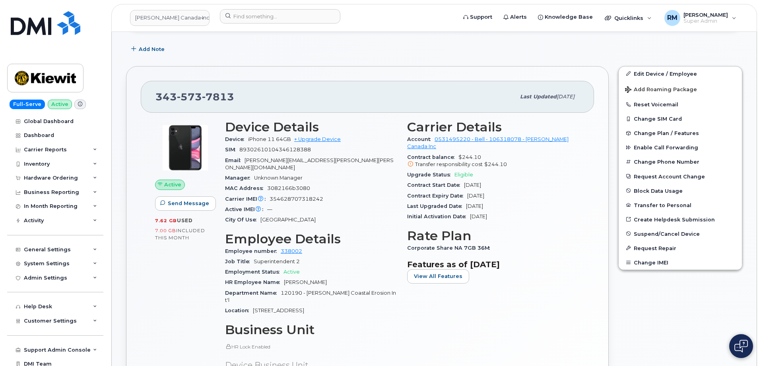
scroll to position [239, 0]
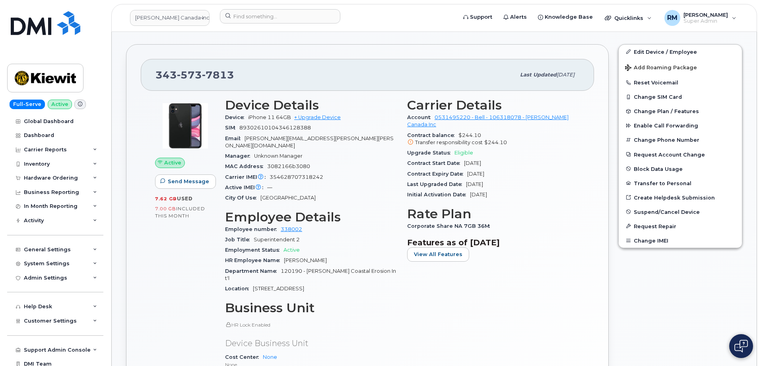
click at [154, 252] on div "Active Send Message 7.62 GB  used 7.00 GB  included this month" at bounding box center [185, 264] width 70 height 342
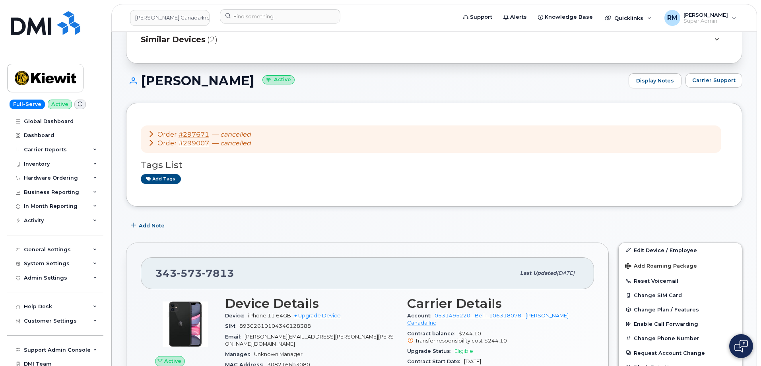
scroll to position [40, 0]
click at [153, 144] on icon at bounding box center [151, 143] width 6 height 6
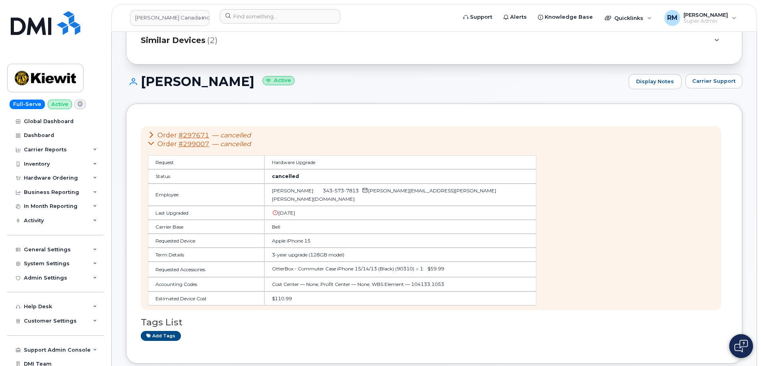
click at [152, 136] on icon at bounding box center [151, 134] width 6 height 6
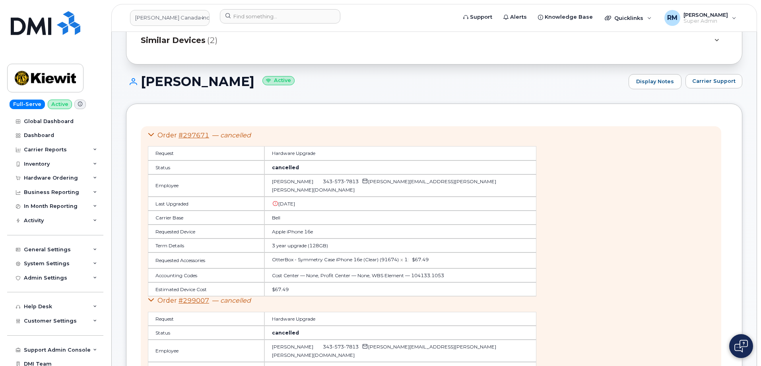
click at [152, 136] on icon at bounding box center [151, 134] width 6 height 6
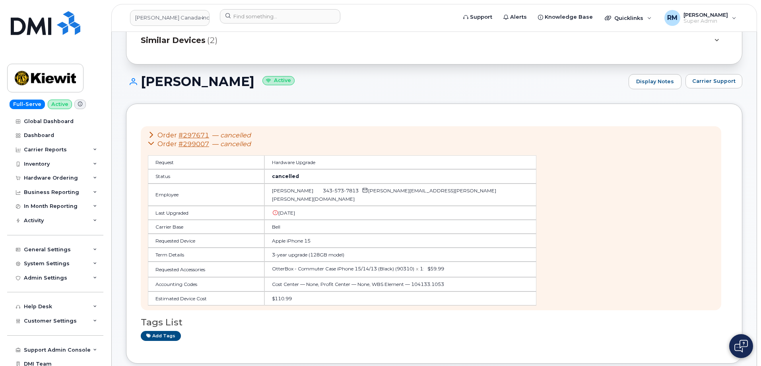
click at [152, 145] on icon at bounding box center [151, 143] width 6 height 6
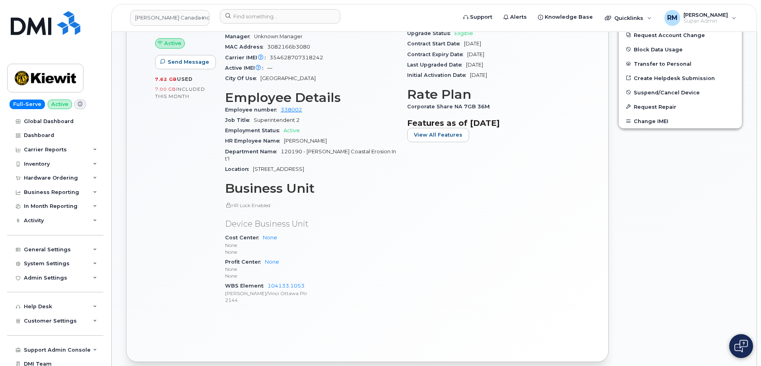
scroll to position [318, 0]
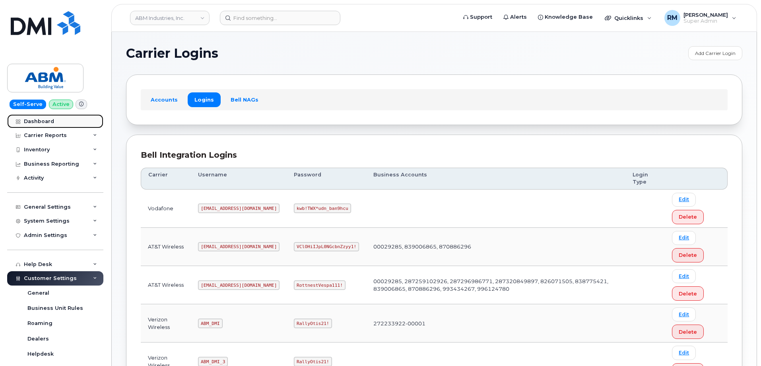
click at [39, 118] on div "Dashboard" at bounding box center [39, 121] width 30 height 6
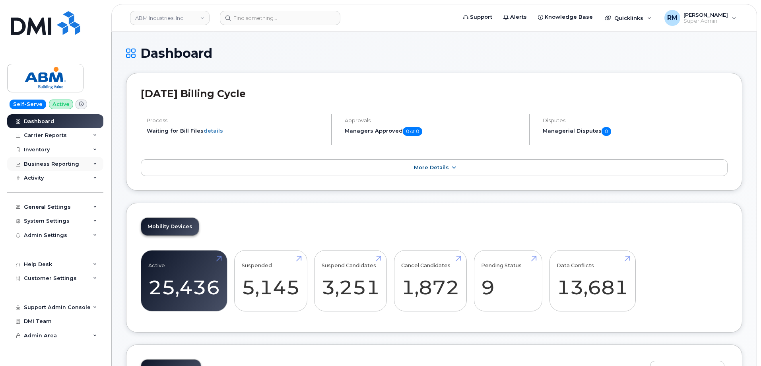
click at [95, 165] on icon at bounding box center [95, 164] width 4 height 4
